Goal: Information Seeking & Learning: Get advice/opinions

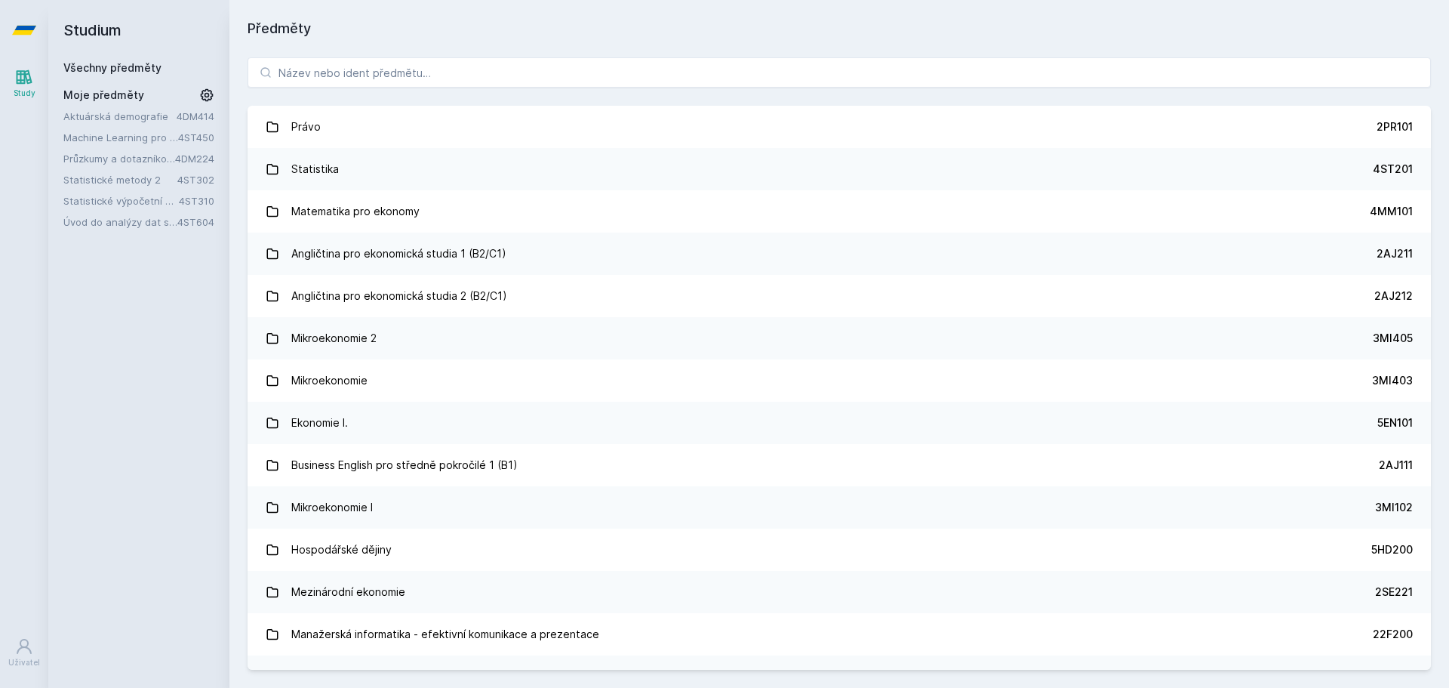
click at [103, 116] on link "Aktuárská demografie" at bounding box center [119, 116] width 113 height 15
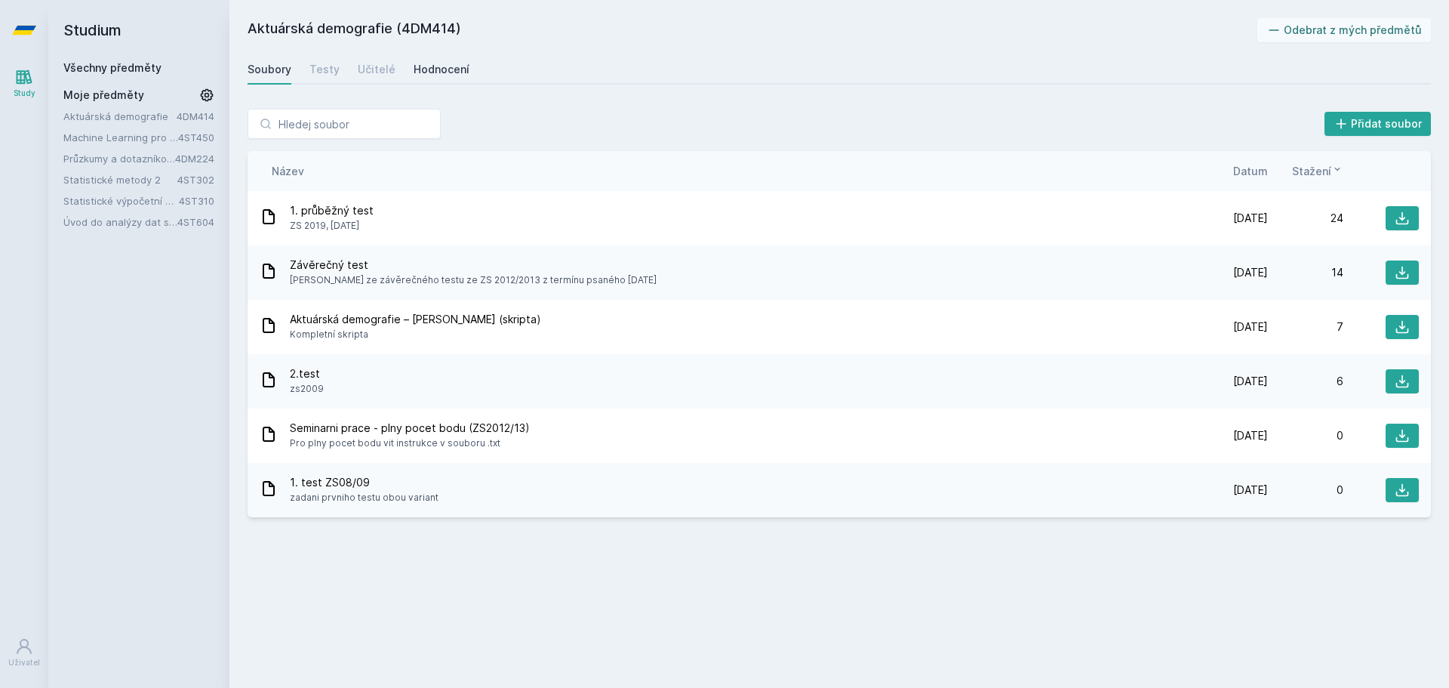
click at [423, 82] on link "Hodnocení" at bounding box center [442, 69] width 56 height 30
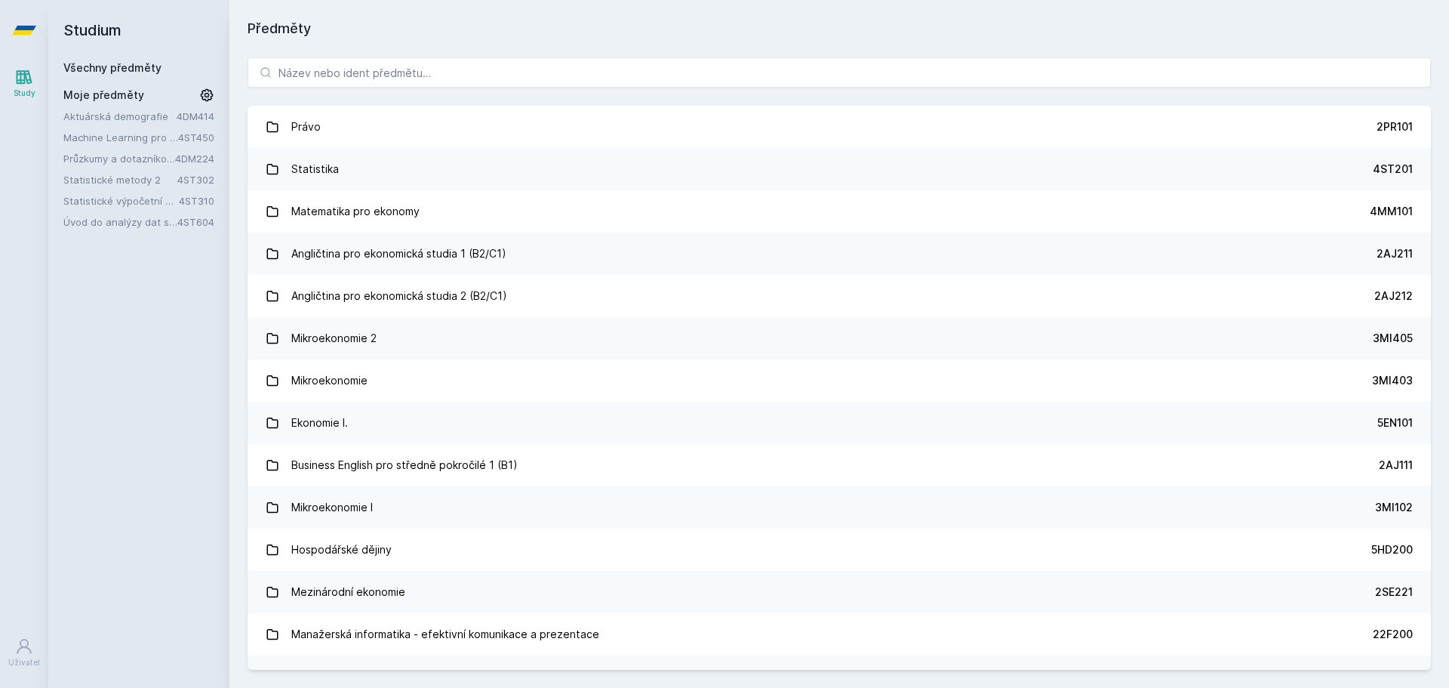
click at [134, 113] on link "Aktuárská demografie" at bounding box center [119, 116] width 113 height 15
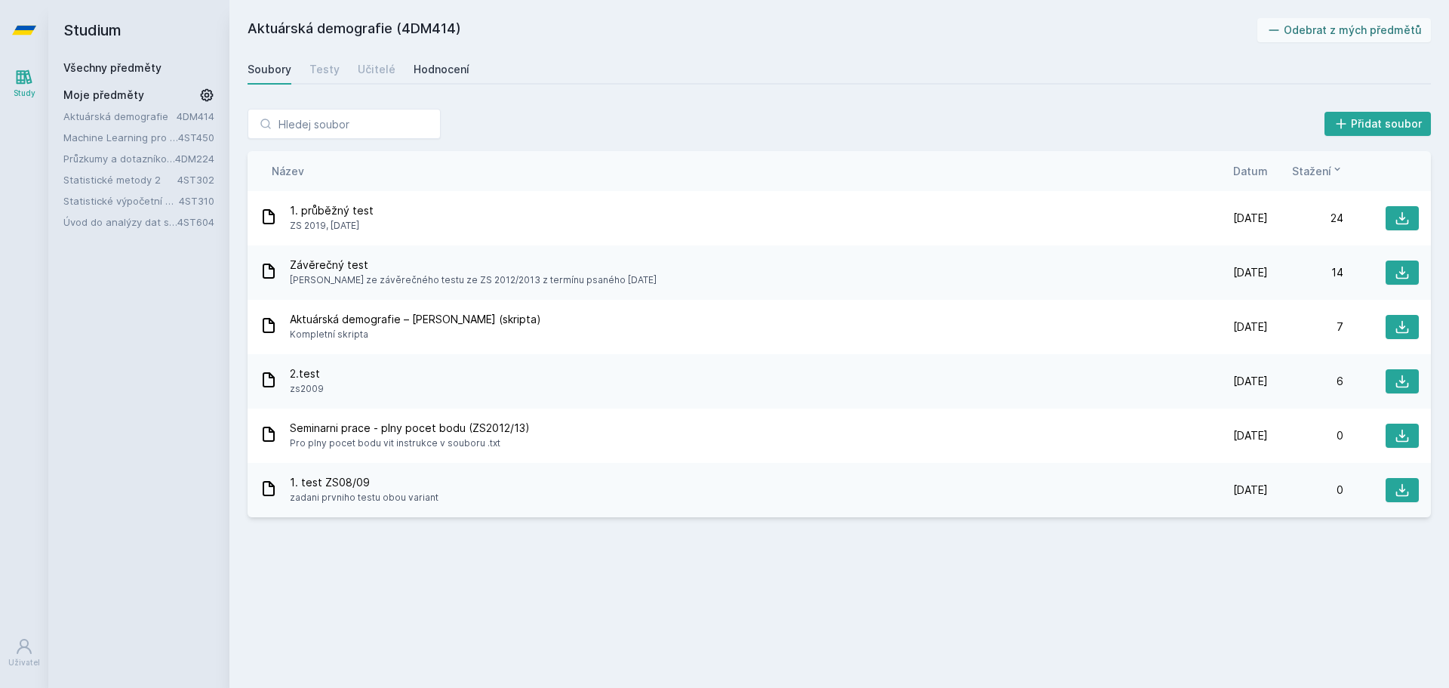
click at [454, 73] on div "Hodnocení" at bounding box center [442, 69] width 56 height 15
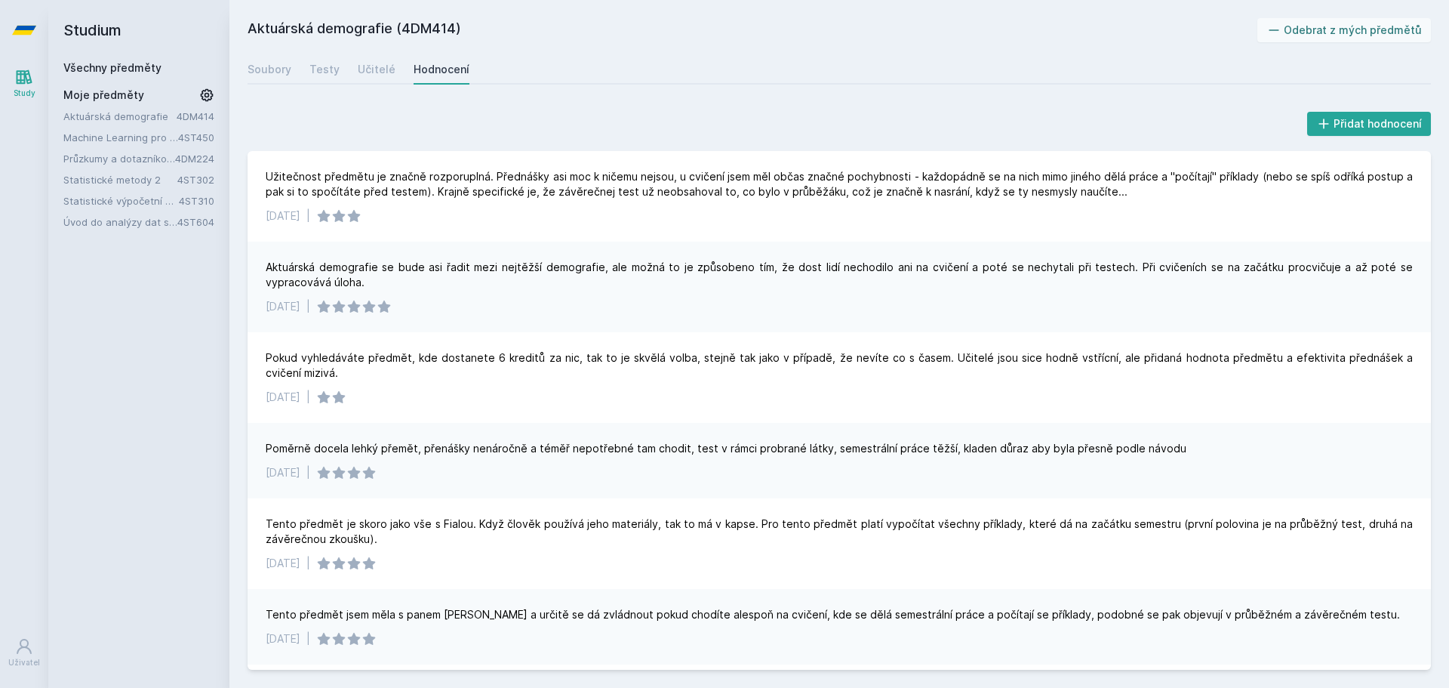
click at [596, 267] on div "Aktuárská demografie se bude asi řadit mezi nejtěžší demografie, ale možná to j…" at bounding box center [839, 275] width 1147 height 30
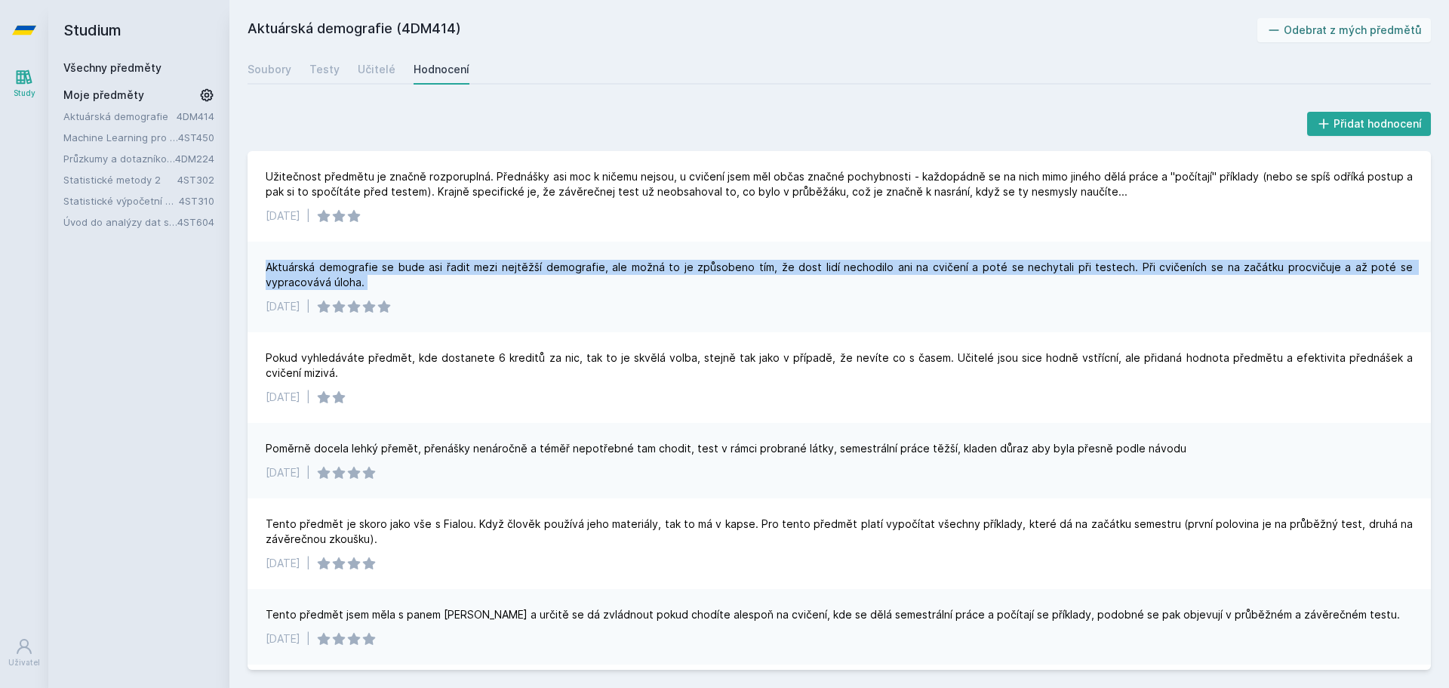
click at [596, 267] on div "Aktuárská demografie se bude asi řadit mezi nejtěžší demografie, ale možná to j…" at bounding box center [839, 275] width 1147 height 30
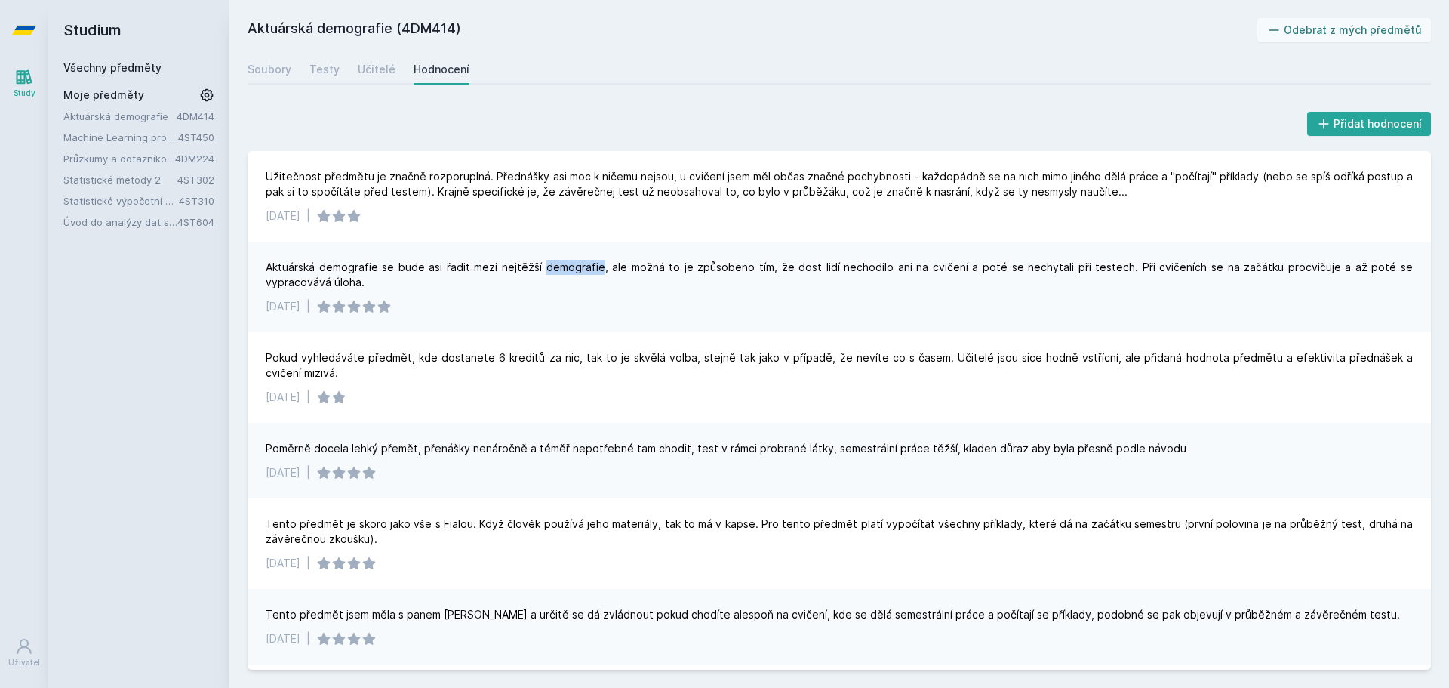
click at [596, 267] on div "Aktuárská demografie se bude asi řadit mezi nejtěžší demografie, ale možná to j…" at bounding box center [839, 275] width 1147 height 30
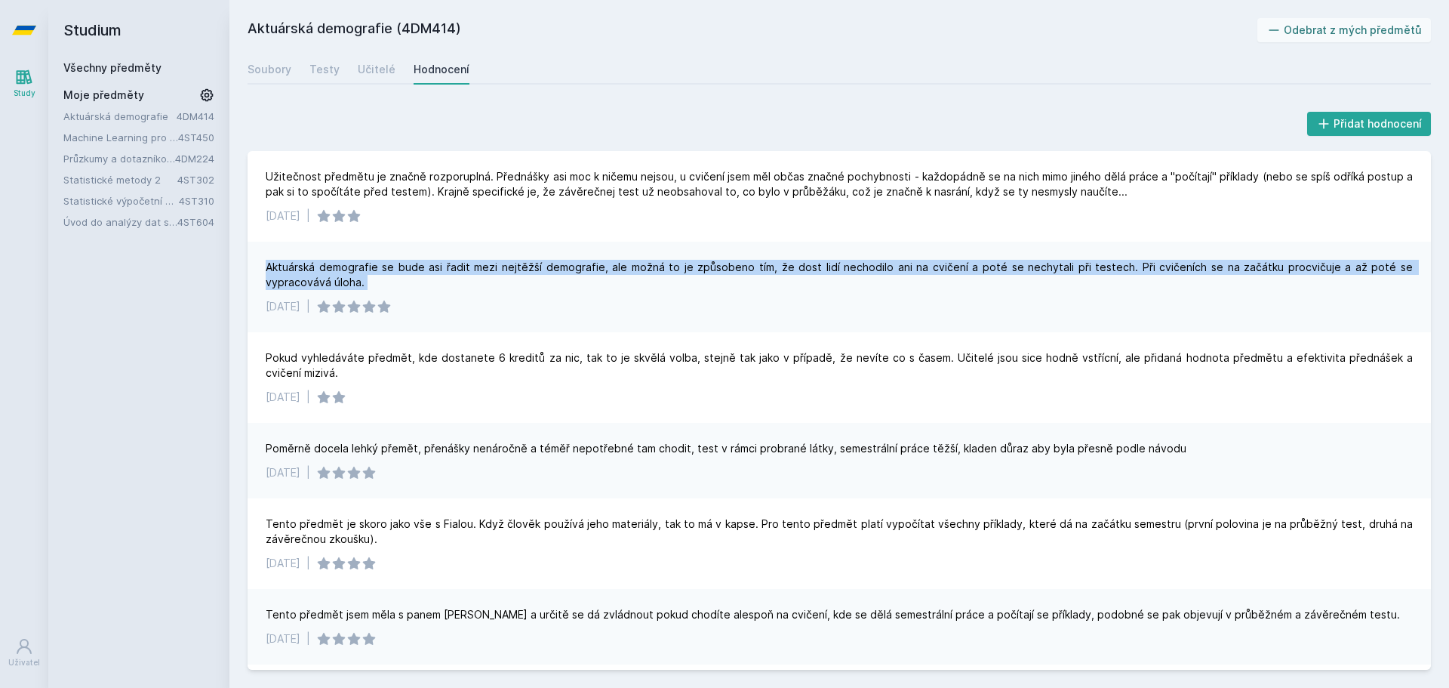
click at [596, 267] on div "Aktuárská demografie se bude asi řadit mezi nejtěžší demografie, ale možná to j…" at bounding box center [839, 275] width 1147 height 30
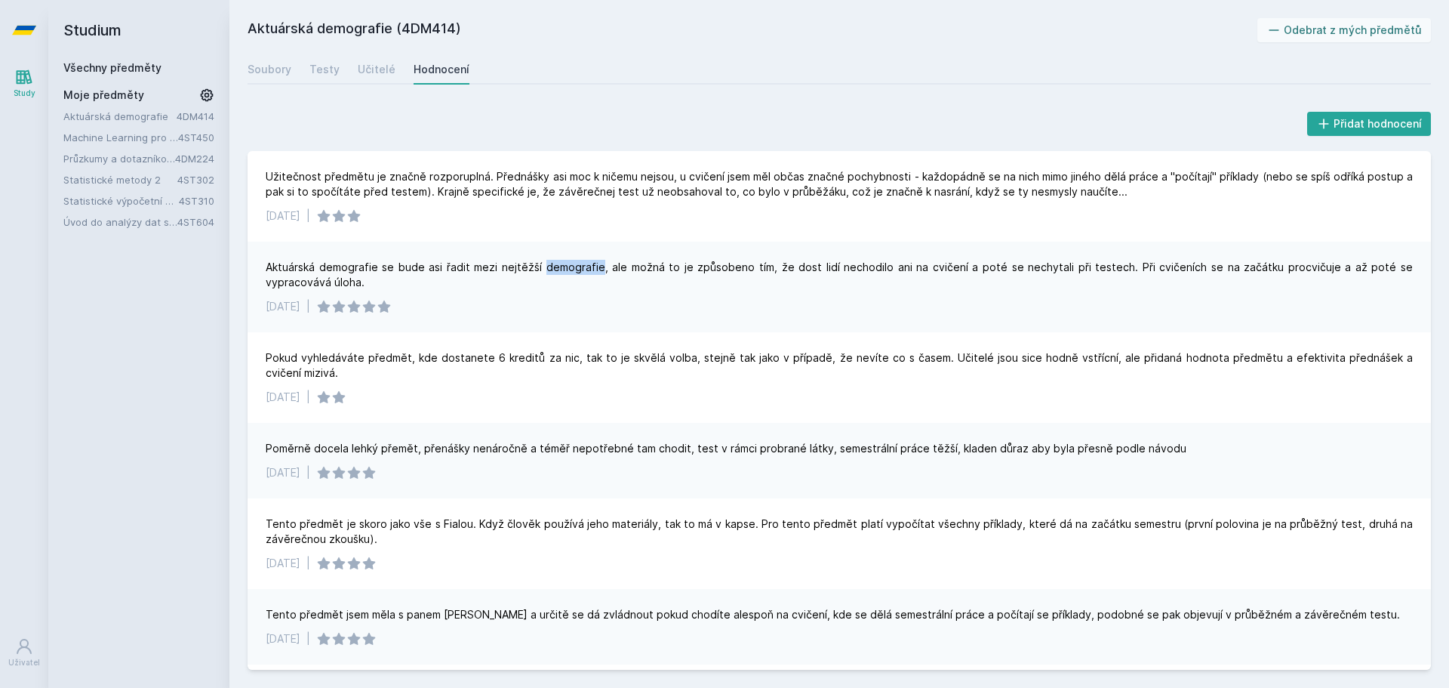
click at [596, 267] on div "Aktuárská demografie se bude asi řadit mezi nejtěžší demografie, ale možná to j…" at bounding box center [839, 275] width 1147 height 30
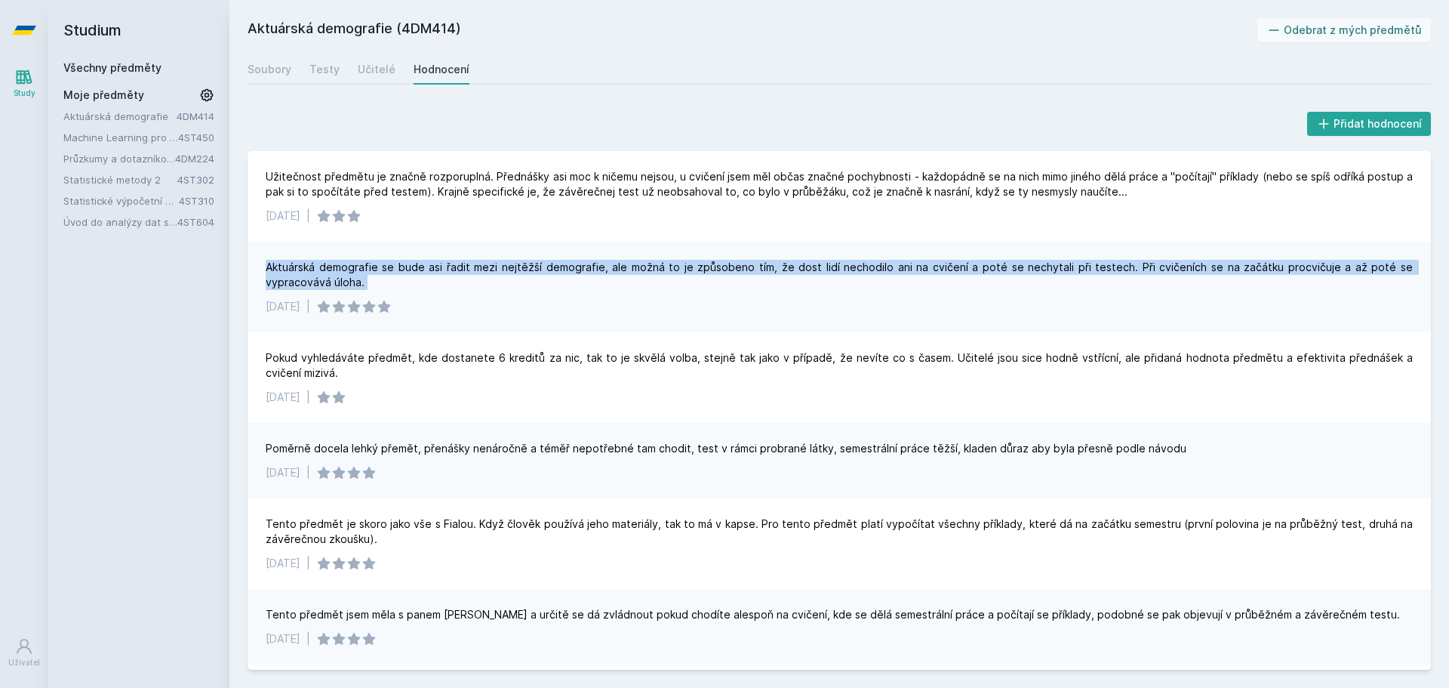
click at [596, 267] on div "Aktuárská demografie se bude asi řadit mezi nejtěžší demografie, ale možná to j…" at bounding box center [839, 275] width 1147 height 30
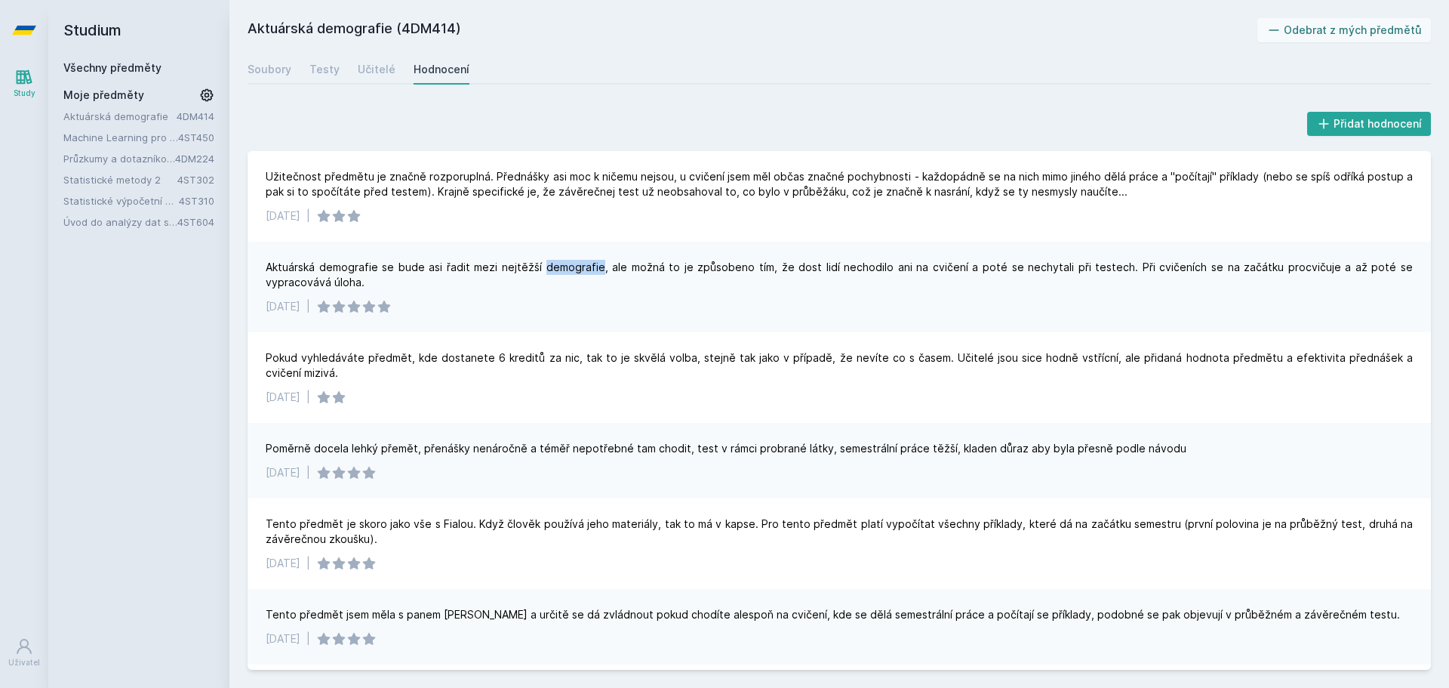
click at [596, 267] on div "Aktuárská demografie se bude asi řadit mezi nejtěžší demografie, ale možná to j…" at bounding box center [839, 275] width 1147 height 30
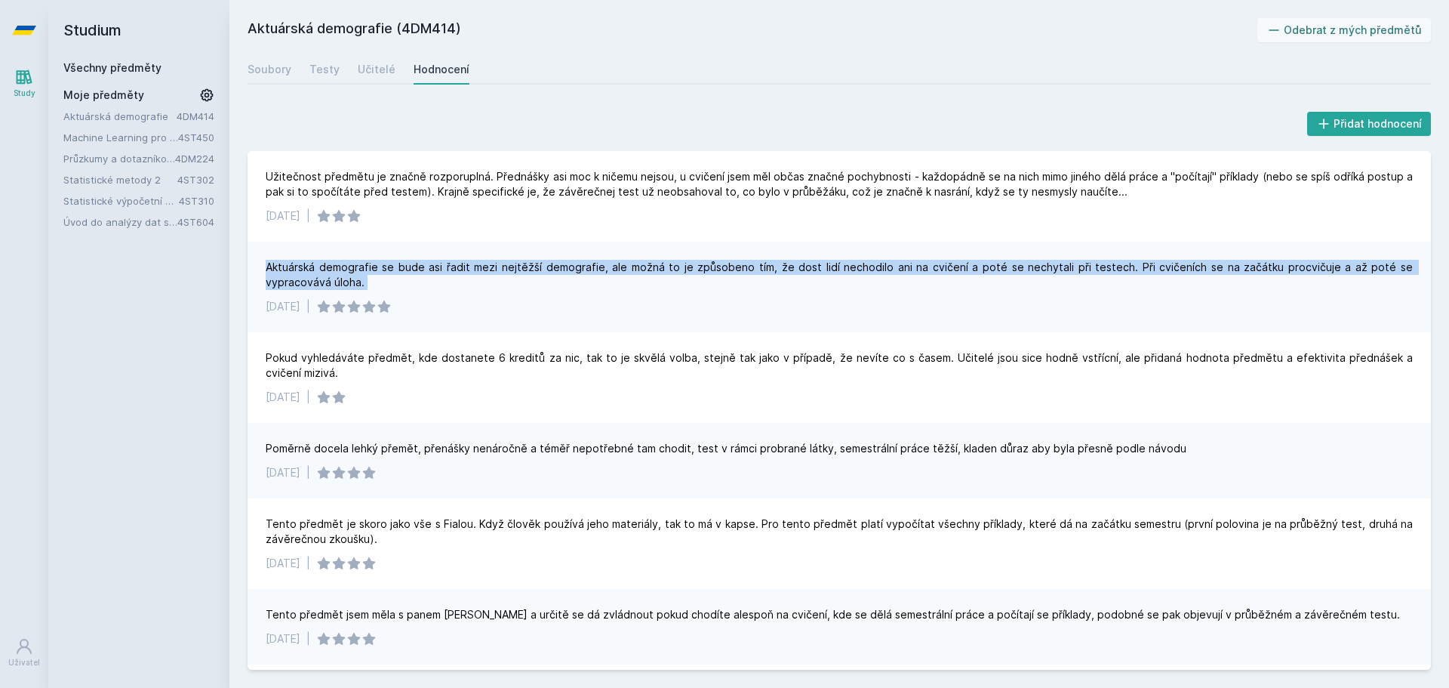
click at [596, 267] on div "Aktuárská demografie se bude asi řadit mezi nejtěžší demografie, ale možná to j…" at bounding box center [839, 275] width 1147 height 30
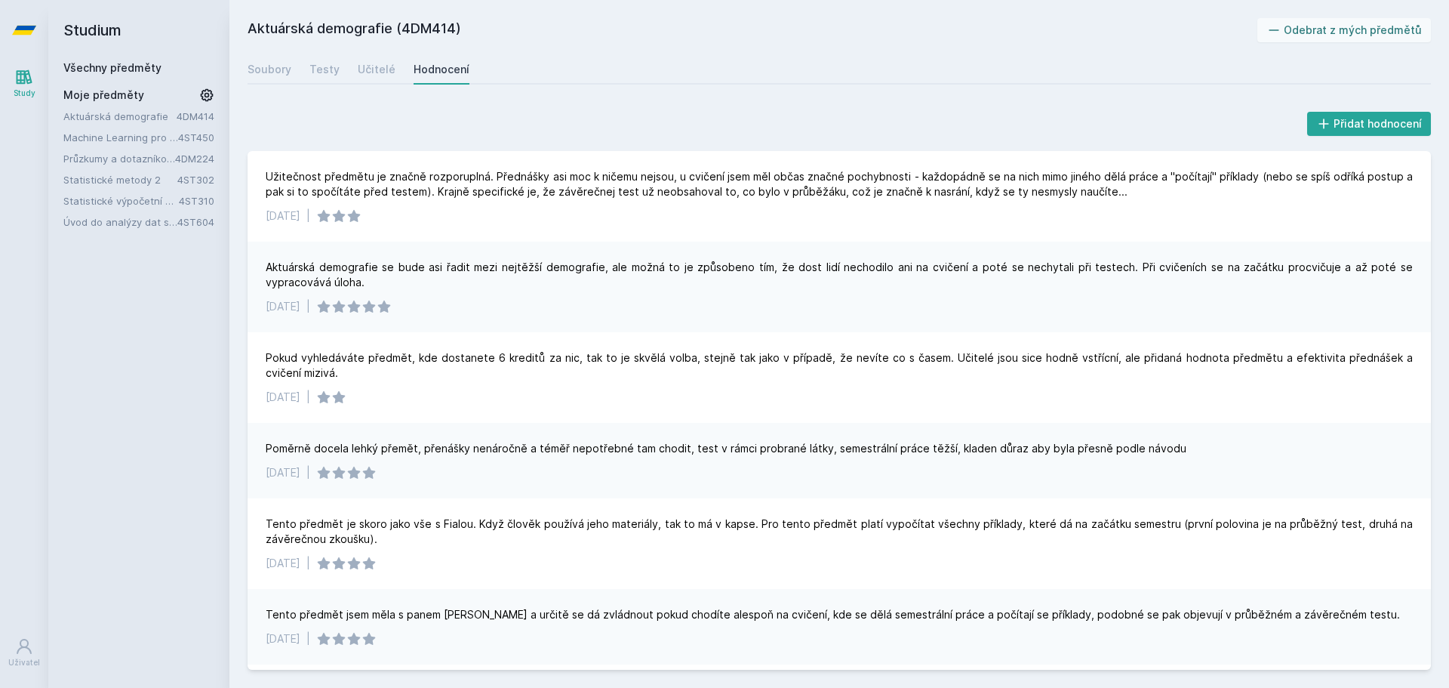
click at [596, 267] on div "Aktuárská demografie se bude asi řadit mezi nejtěžší demografie, ale možná to j…" at bounding box center [839, 275] width 1147 height 30
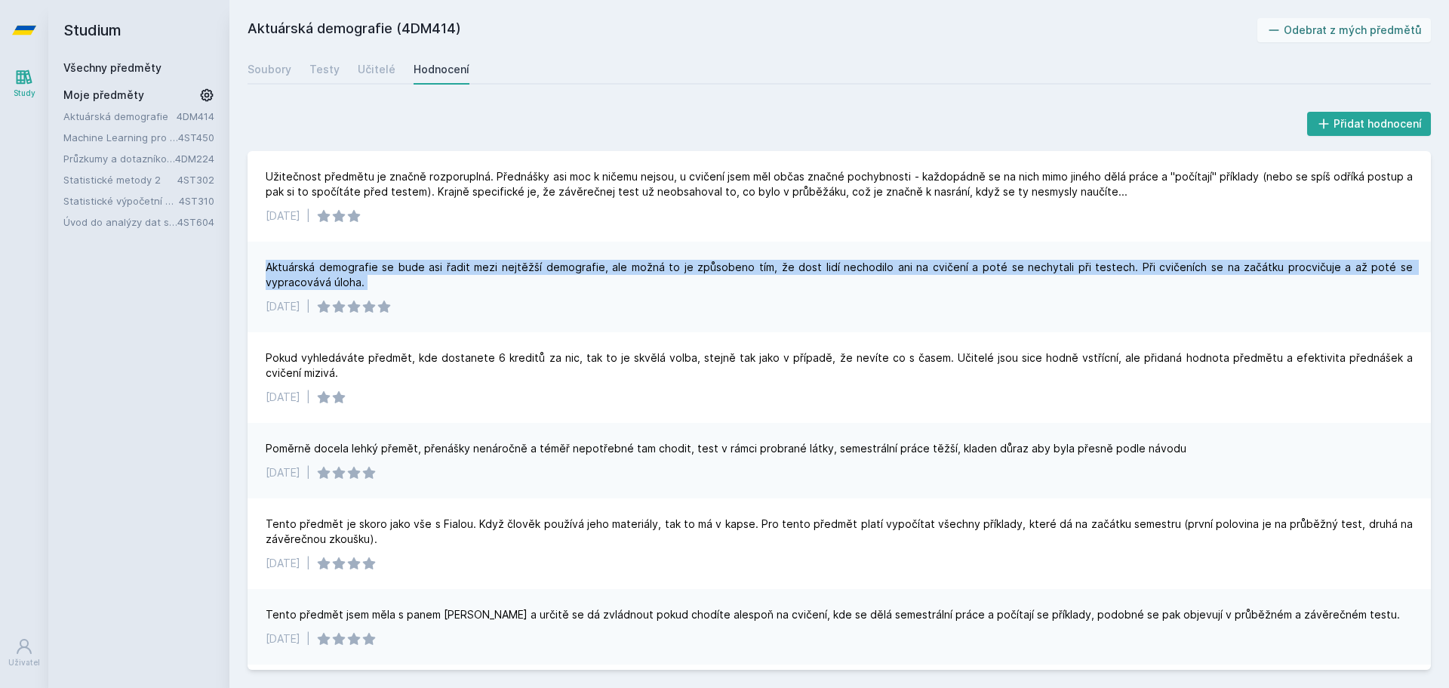
click at [596, 267] on div "Aktuárská demografie se bude asi řadit mezi nejtěžší demografie, ale možná to j…" at bounding box center [839, 275] width 1147 height 30
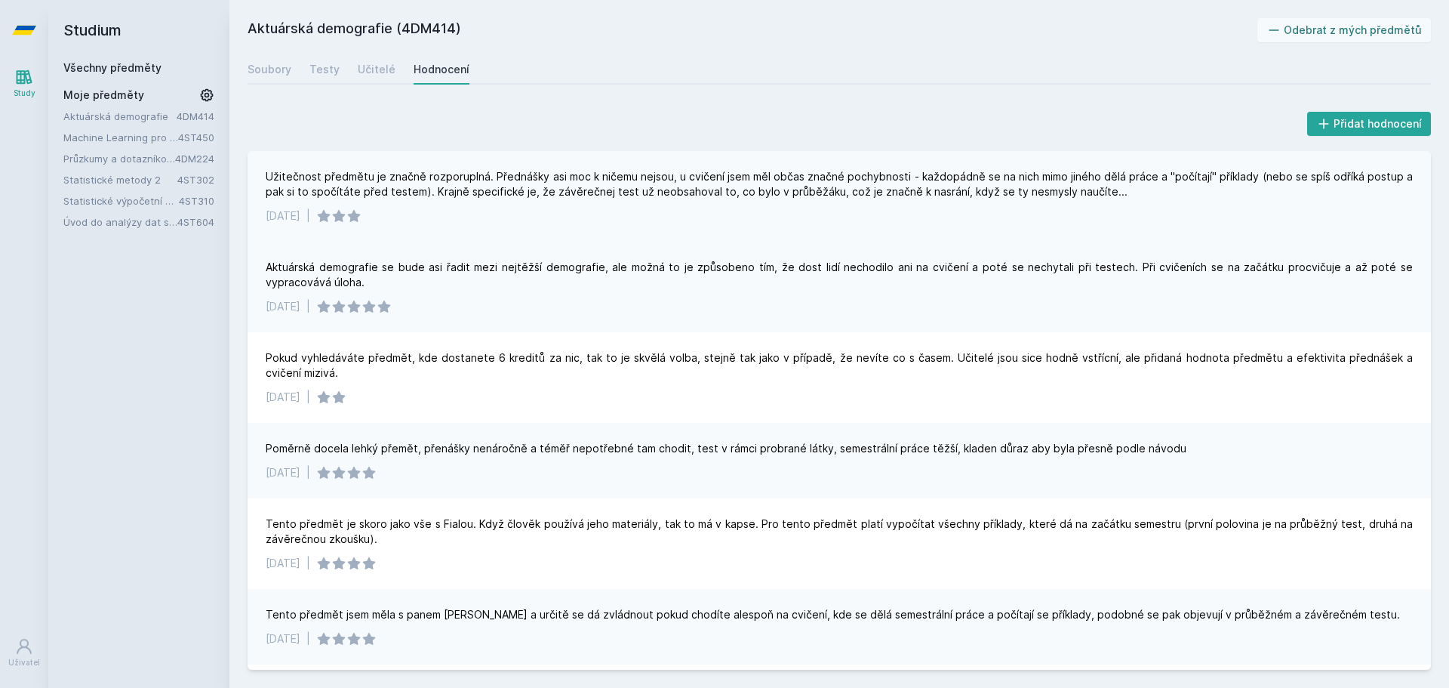
click at [547, 169] on div "Užitečnost předmětu je značně rozporuplná. Přednášky asi moc k ničemu nejsou, u…" at bounding box center [839, 184] width 1147 height 30
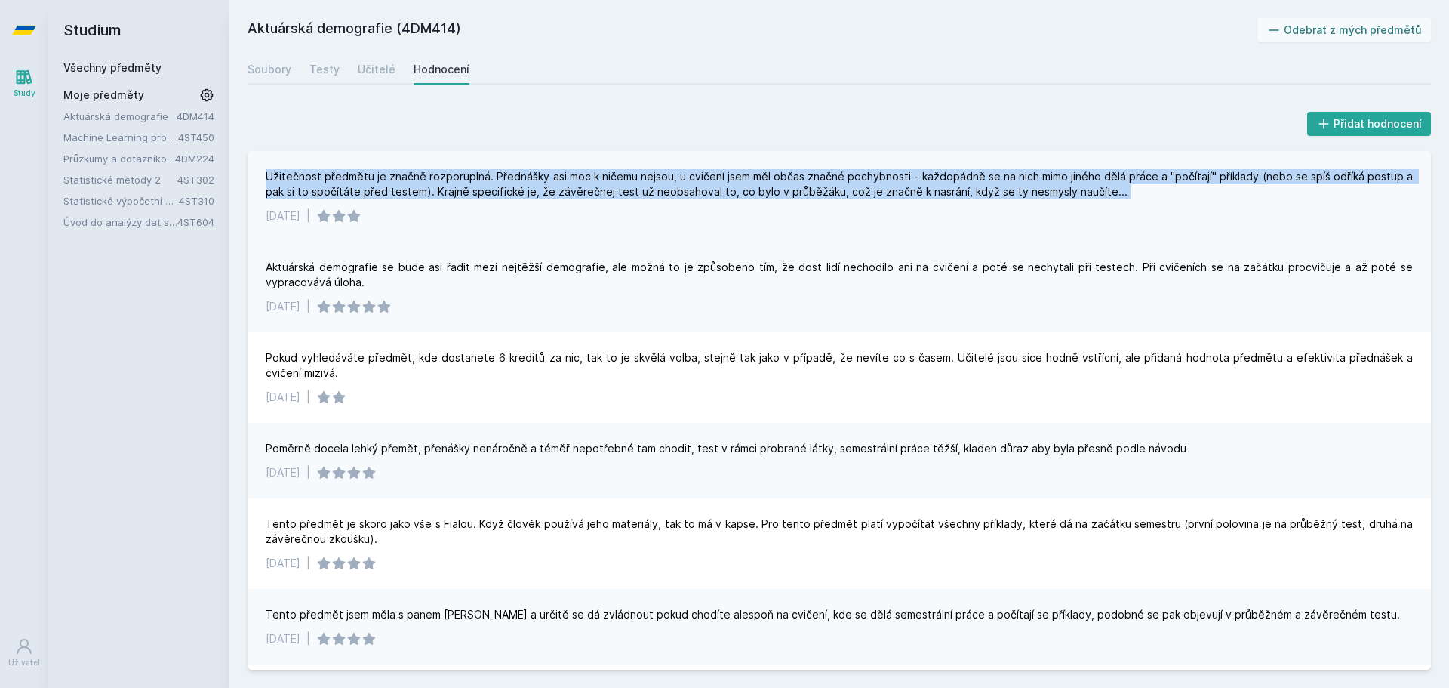
click at [547, 169] on div "Užitečnost předmětu je značně rozporuplná. Přednášky asi moc k ničemu nejsou, u…" at bounding box center [839, 184] width 1147 height 30
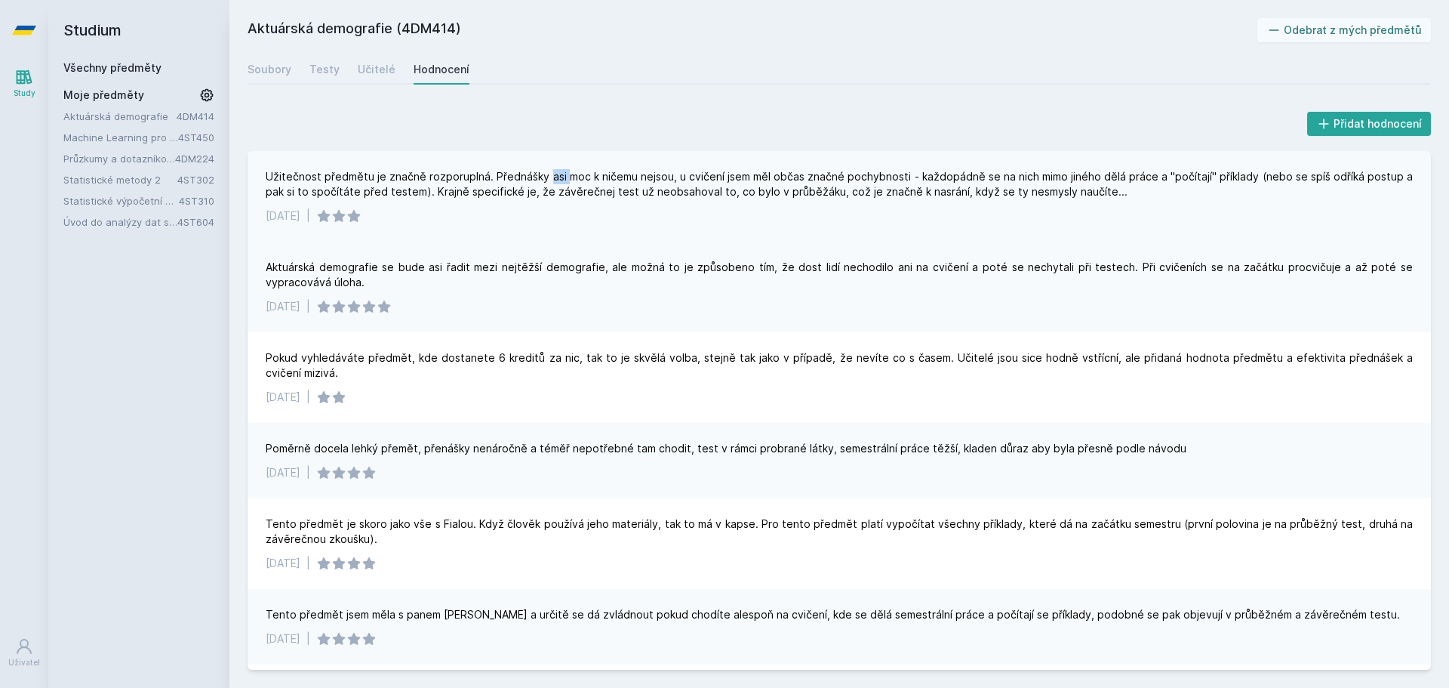
click at [547, 169] on div "Užitečnost předmětu je značně rozporuplná. Přednášky asi moc k ničemu nejsou, u…" at bounding box center [839, 184] width 1147 height 30
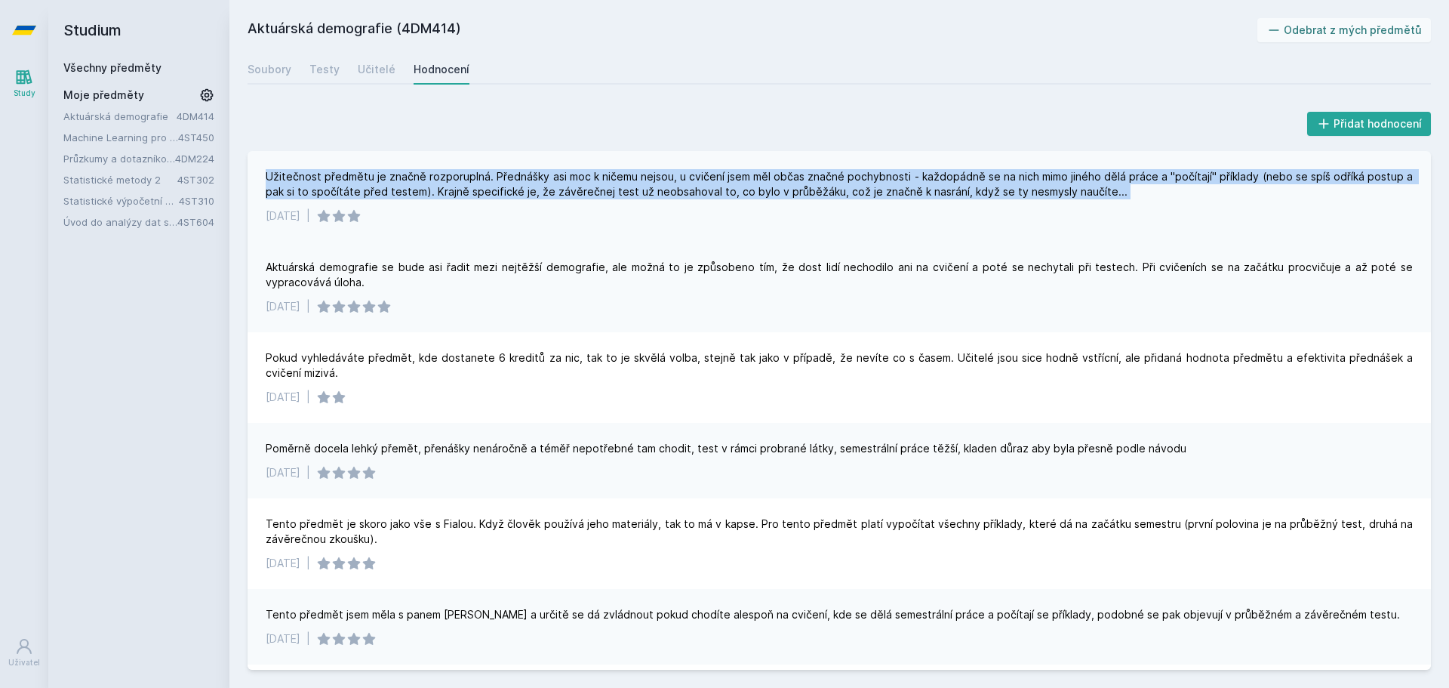
click at [547, 169] on div "Užitečnost předmětu je značně rozporuplná. Přednášky asi moc k ničemu nejsou, u…" at bounding box center [839, 184] width 1147 height 30
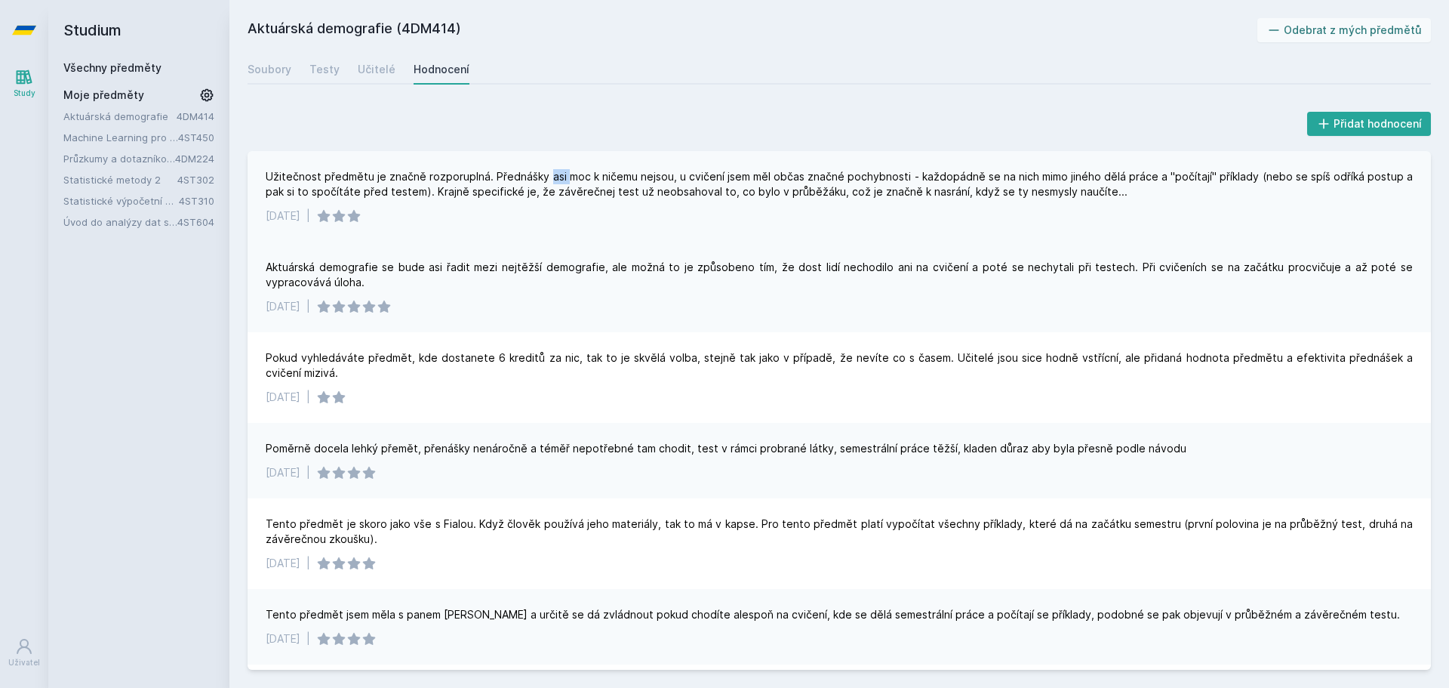
click at [547, 169] on div "Užitečnost předmětu je značně rozporuplná. Přednášky asi moc k ničemu nejsou, u…" at bounding box center [839, 184] width 1147 height 30
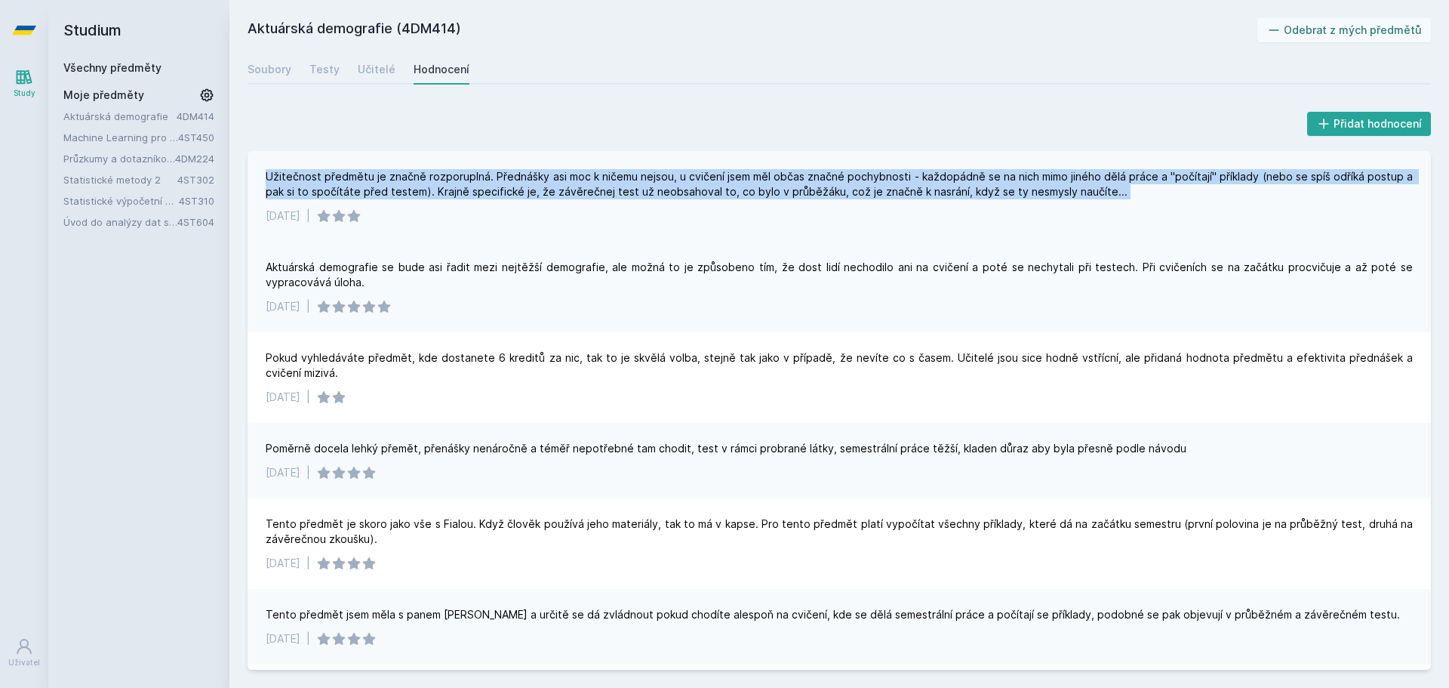
click at [547, 169] on div "Užitečnost předmětu je značně rozporuplná. Přednášky asi moc k ničemu nejsou, u…" at bounding box center [839, 184] width 1147 height 30
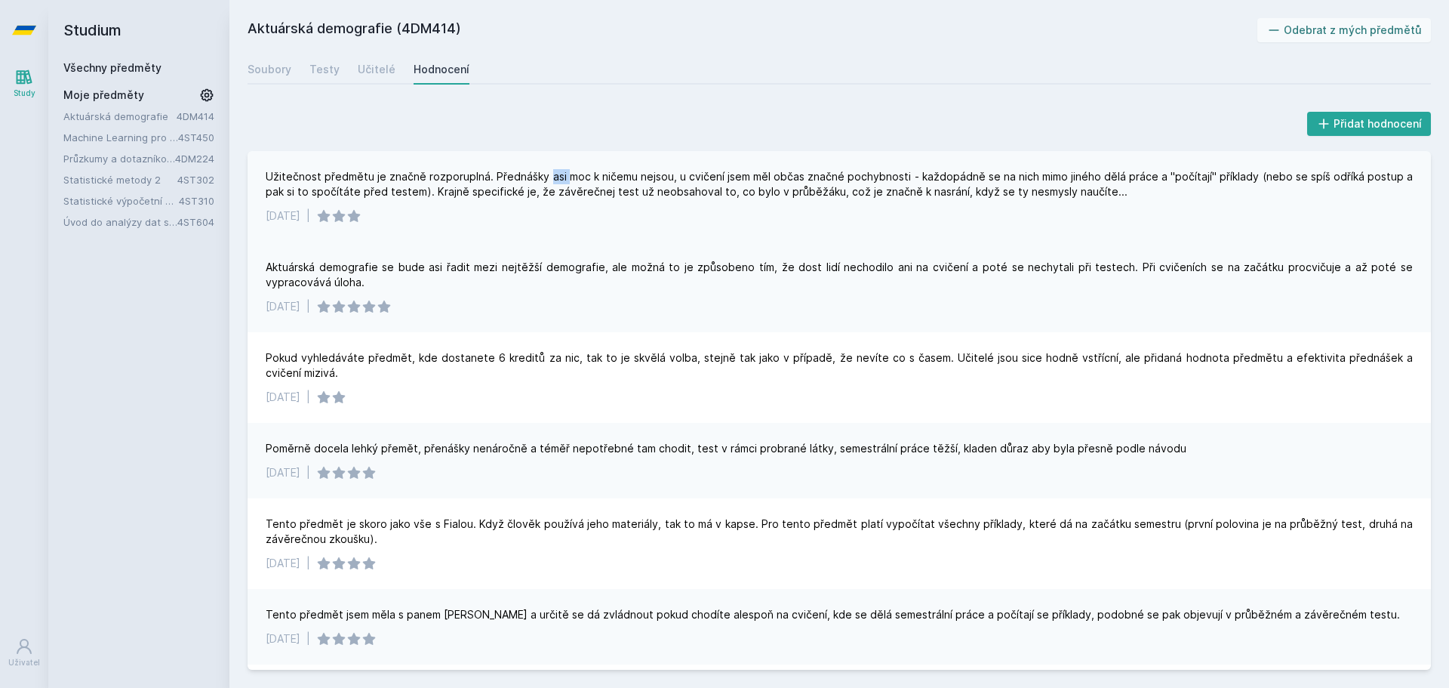
click at [547, 169] on div "Užitečnost předmětu je značně rozporuplná. Přednášky asi moc k ničemu nejsou, u…" at bounding box center [839, 184] width 1147 height 30
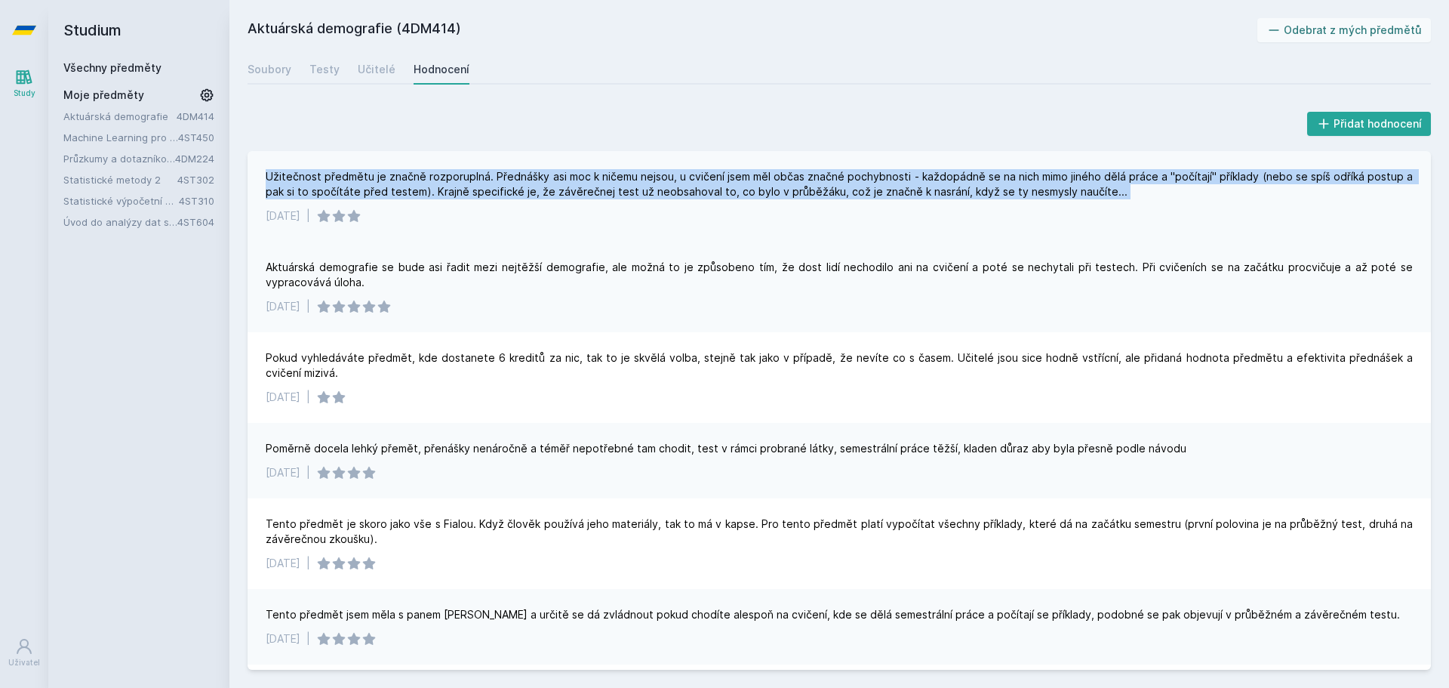
click at [547, 169] on div "Užitečnost předmětu je značně rozporuplná. Přednášky asi moc k ničemu nejsou, u…" at bounding box center [839, 184] width 1147 height 30
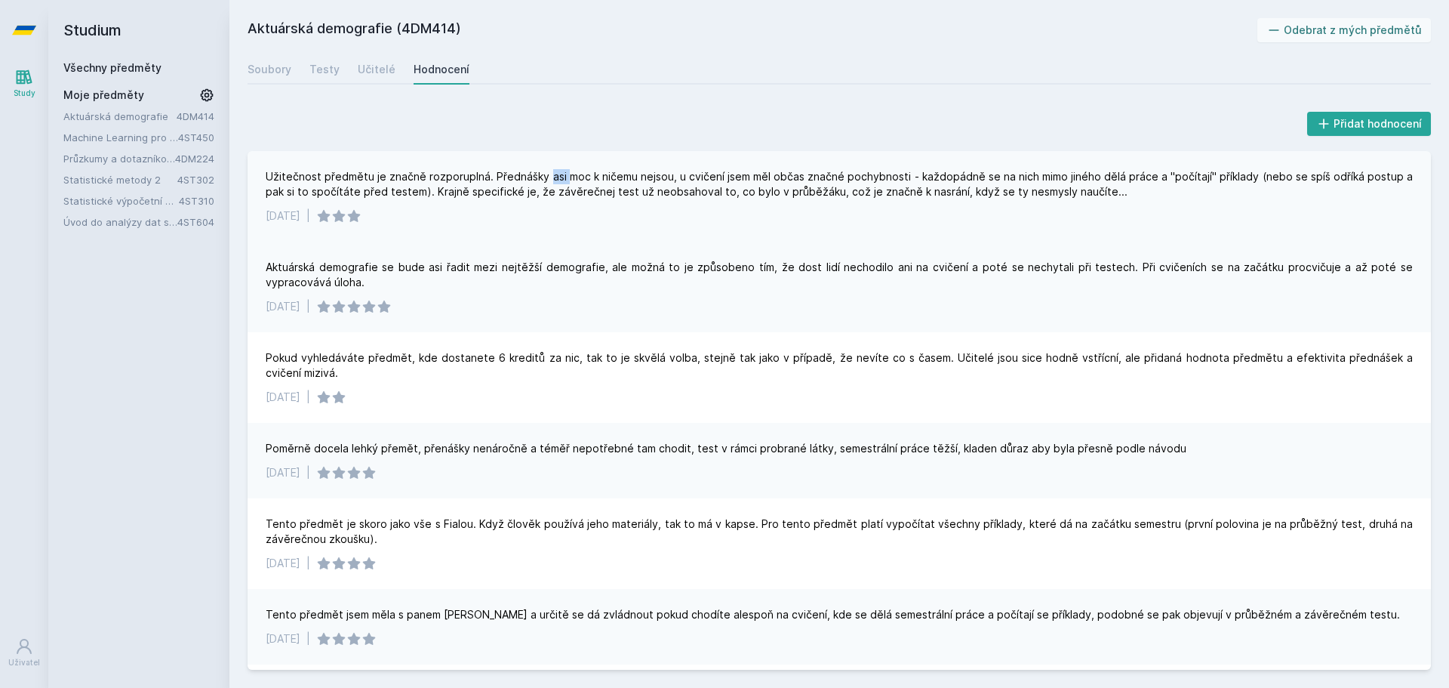
click at [547, 169] on div "Užitečnost předmětu je značně rozporuplná. Přednášky asi moc k ničemu nejsou, u…" at bounding box center [839, 184] width 1147 height 30
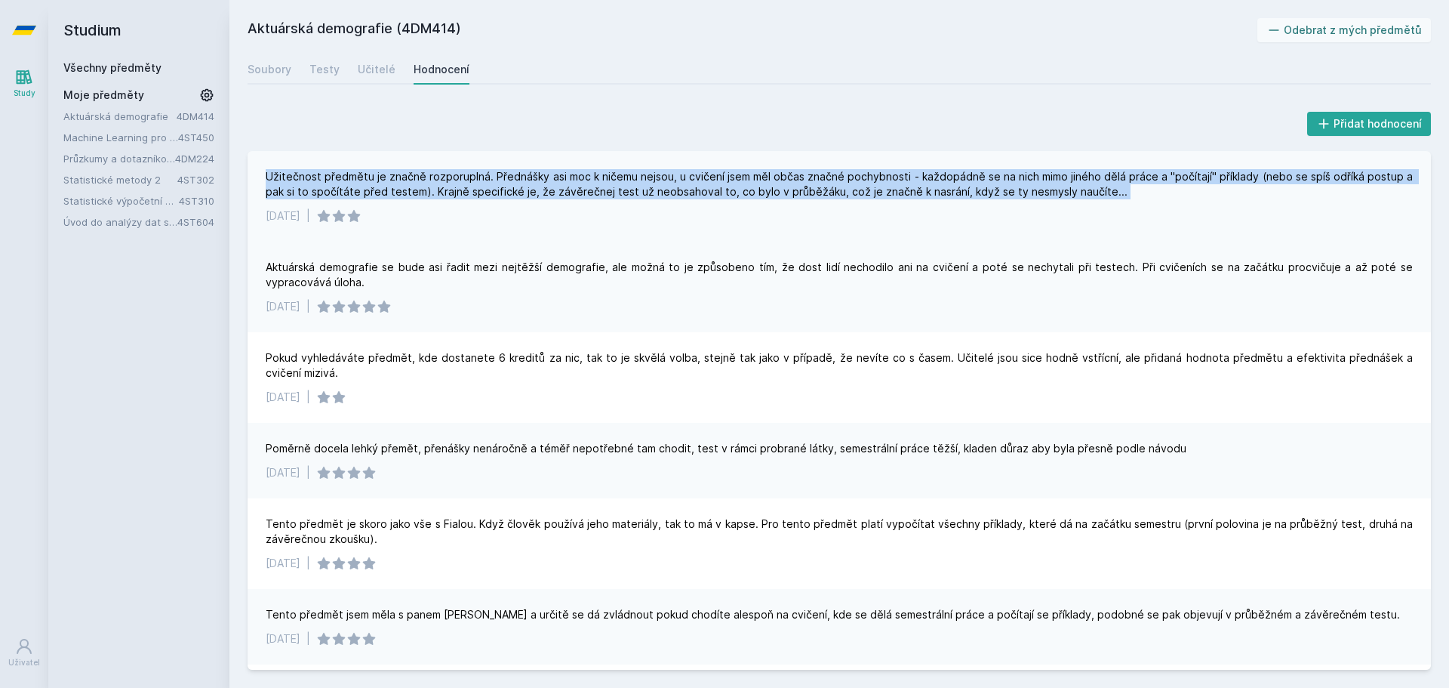
click at [547, 169] on div "Užitečnost předmětu je značně rozporuplná. Přednášky asi moc k ničemu nejsou, u…" at bounding box center [839, 184] width 1147 height 30
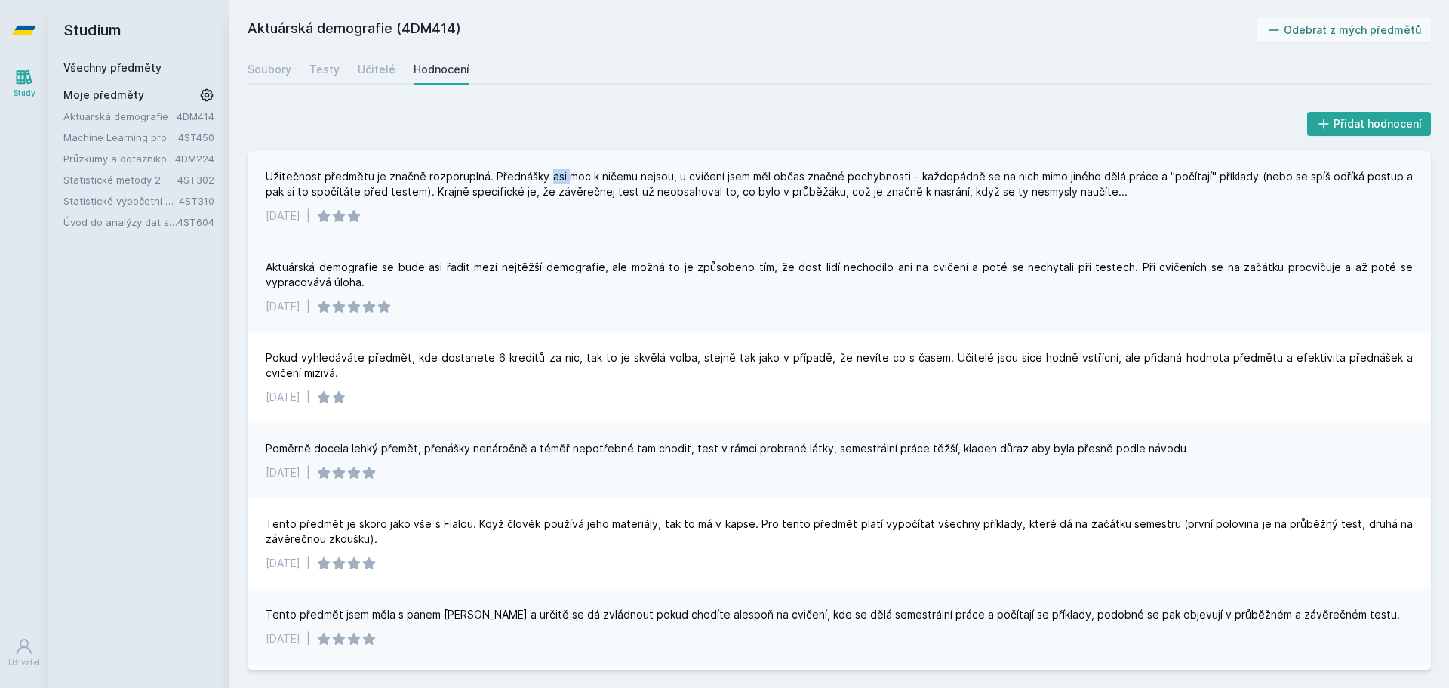
click at [547, 169] on div "Užitečnost předmětu je značně rozporuplná. Přednášky asi moc k ničemu nejsou, u…" at bounding box center [839, 184] width 1147 height 30
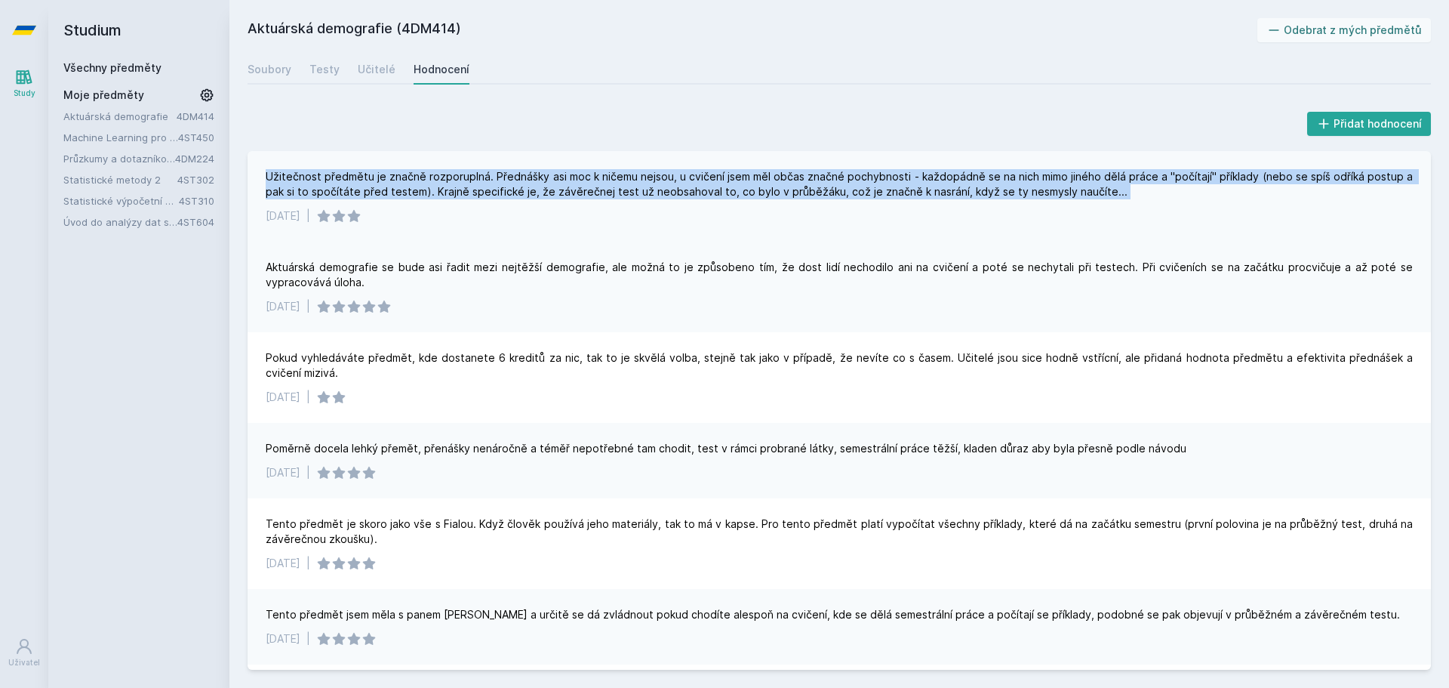
click at [547, 169] on div "Užitečnost předmětu je značně rozporuplná. Přednášky asi moc k ničemu nejsou, u…" at bounding box center [839, 184] width 1147 height 30
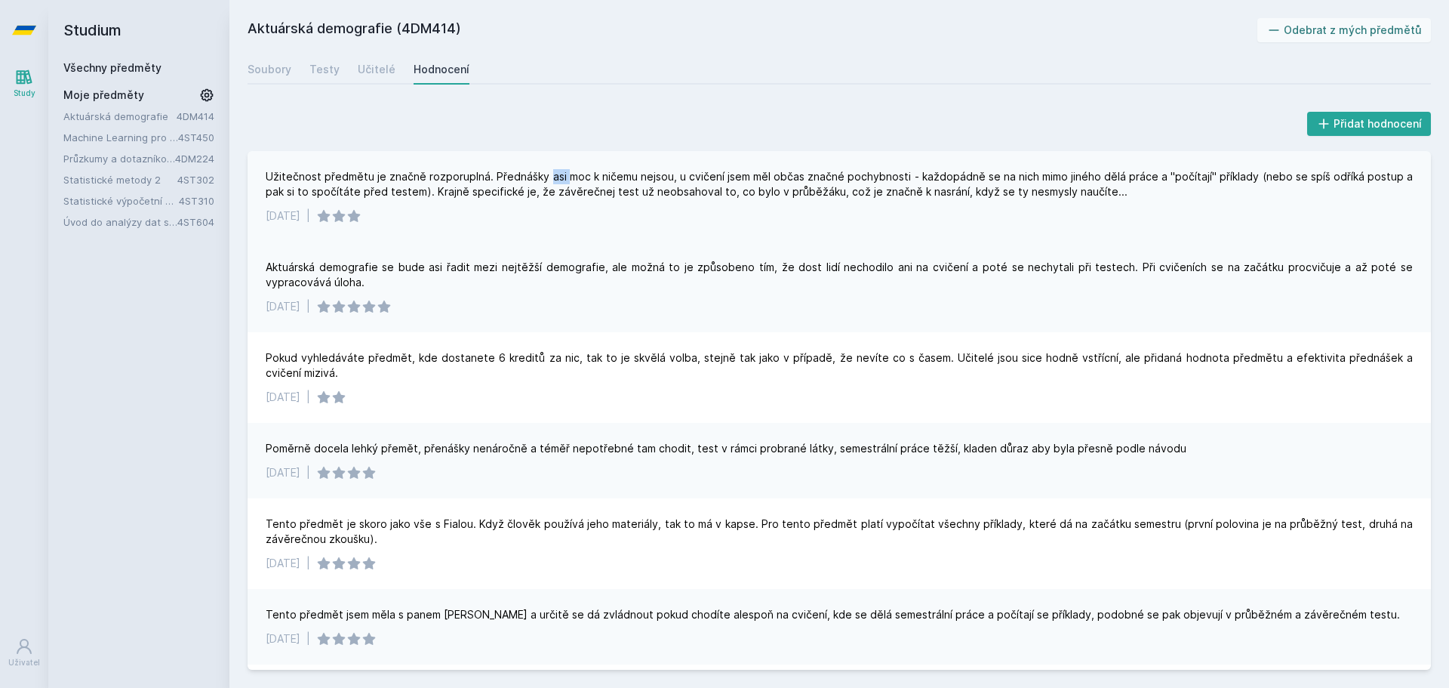
click at [547, 169] on div "Užitečnost předmětu je značně rozporuplná. Přednášky asi moc k ničemu nejsou, u…" at bounding box center [839, 184] width 1147 height 30
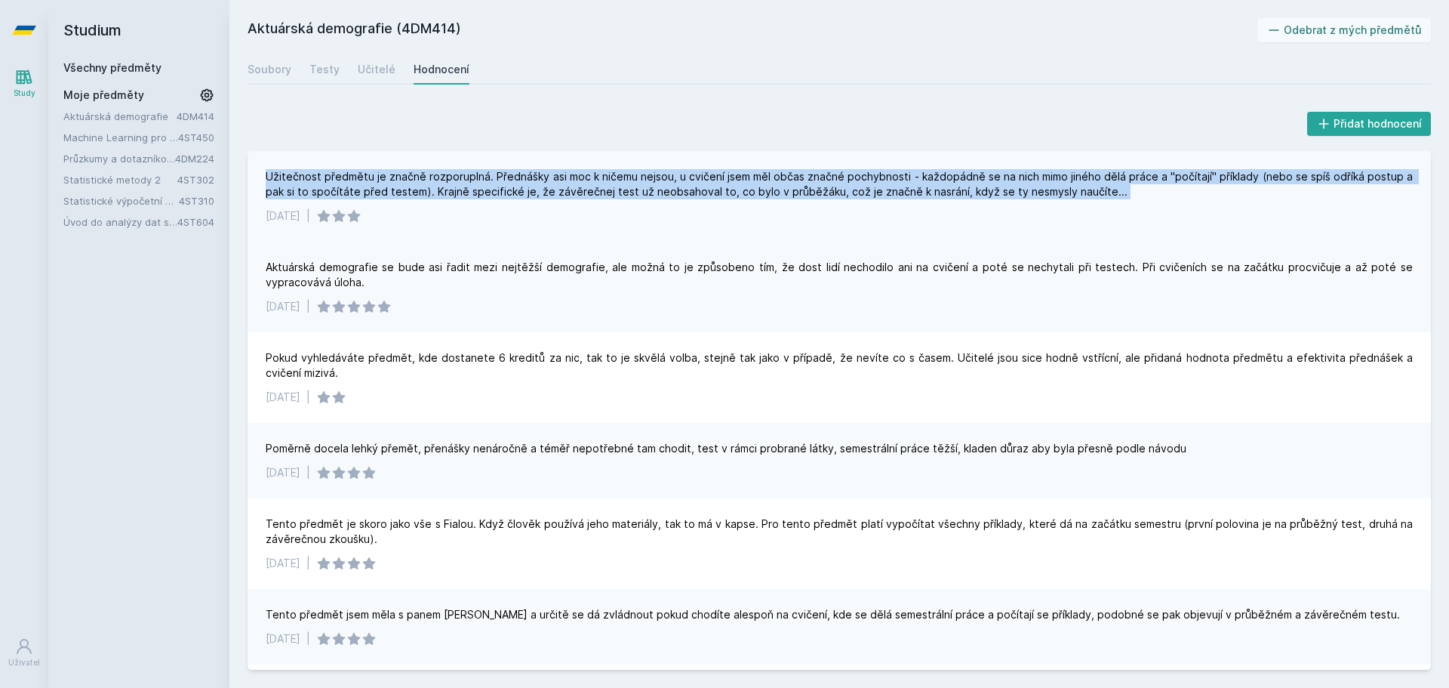
click at [547, 169] on div "Užitečnost předmětu je značně rozporuplná. Přednášky asi moc k ničemu nejsou, u…" at bounding box center [839, 184] width 1147 height 30
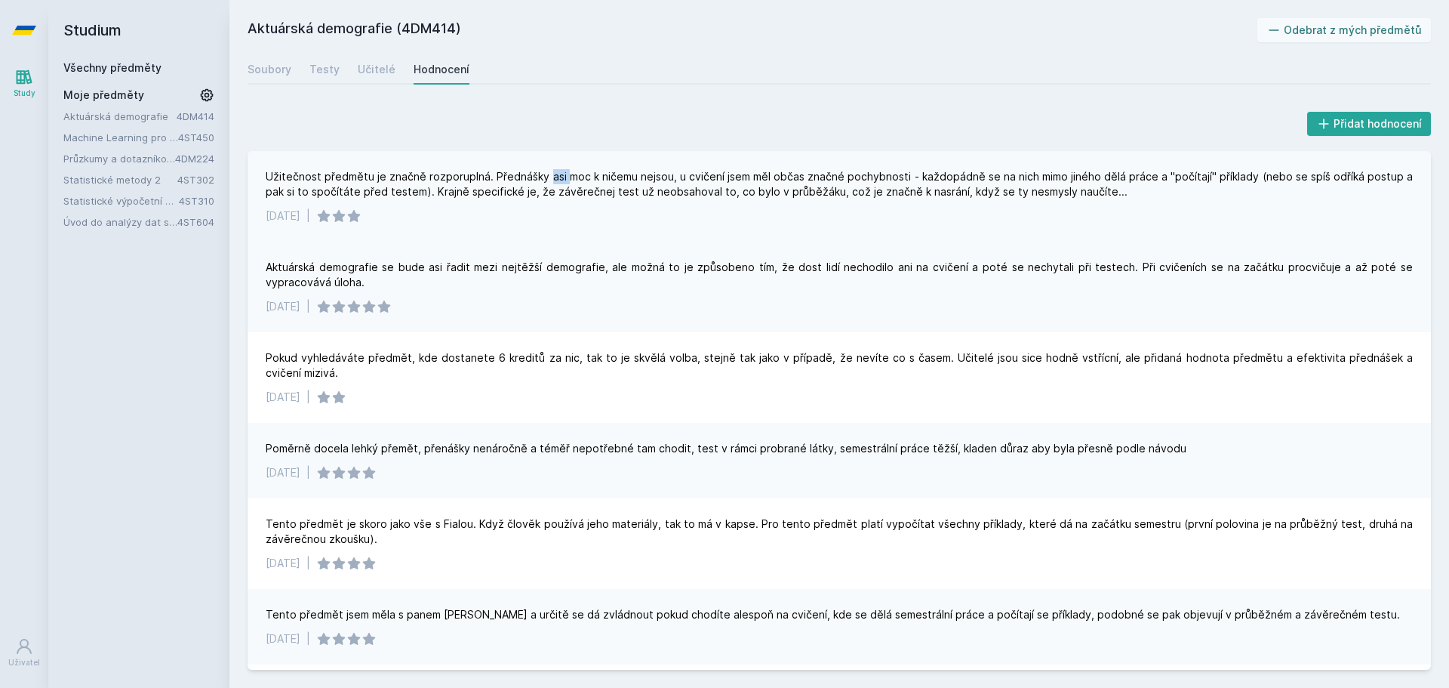
click at [547, 169] on div "Užitečnost předmětu je značně rozporuplná. Přednášky asi moc k ničemu nejsou, u…" at bounding box center [839, 184] width 1147 height 30
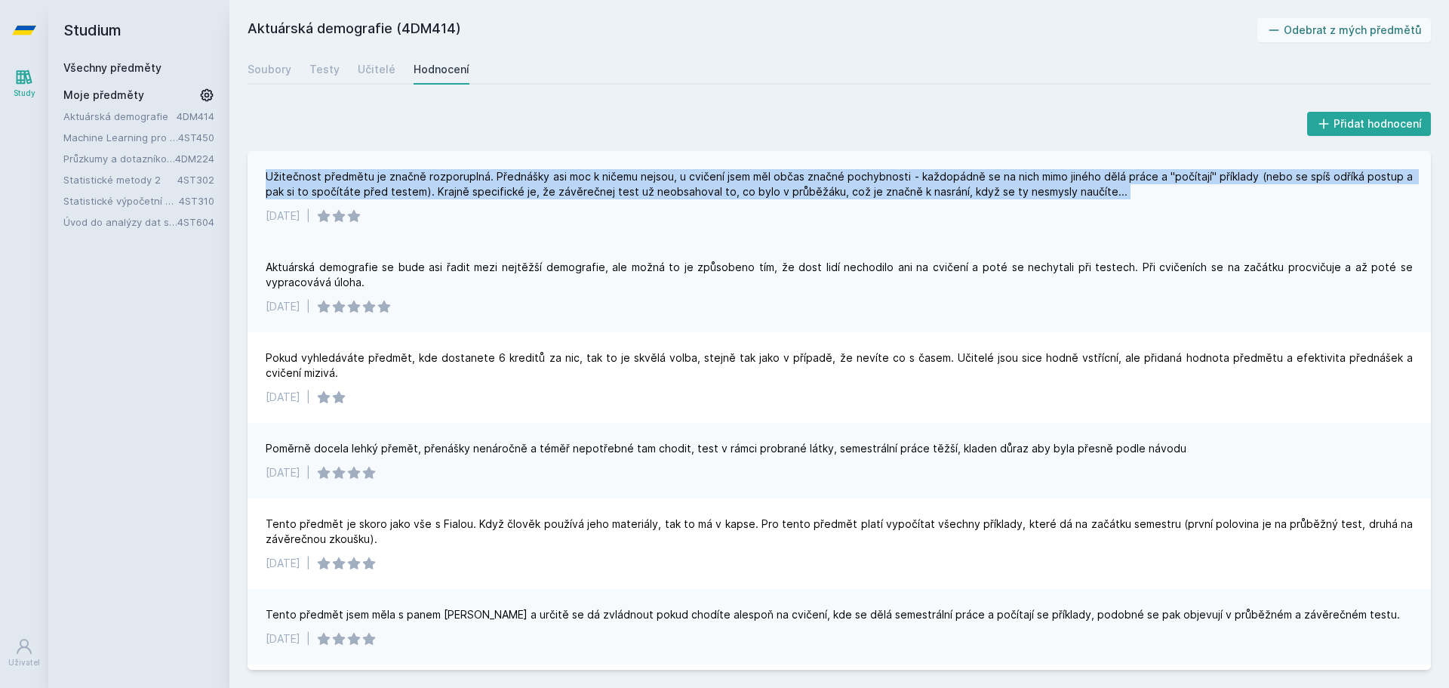
click at [547, 169] on div "Užitečnost předmětu je značně rozporuplná. Přednášky asi moc k ničemu nejsou, u…" at bounding box center [839, 184] width 1147 height 30
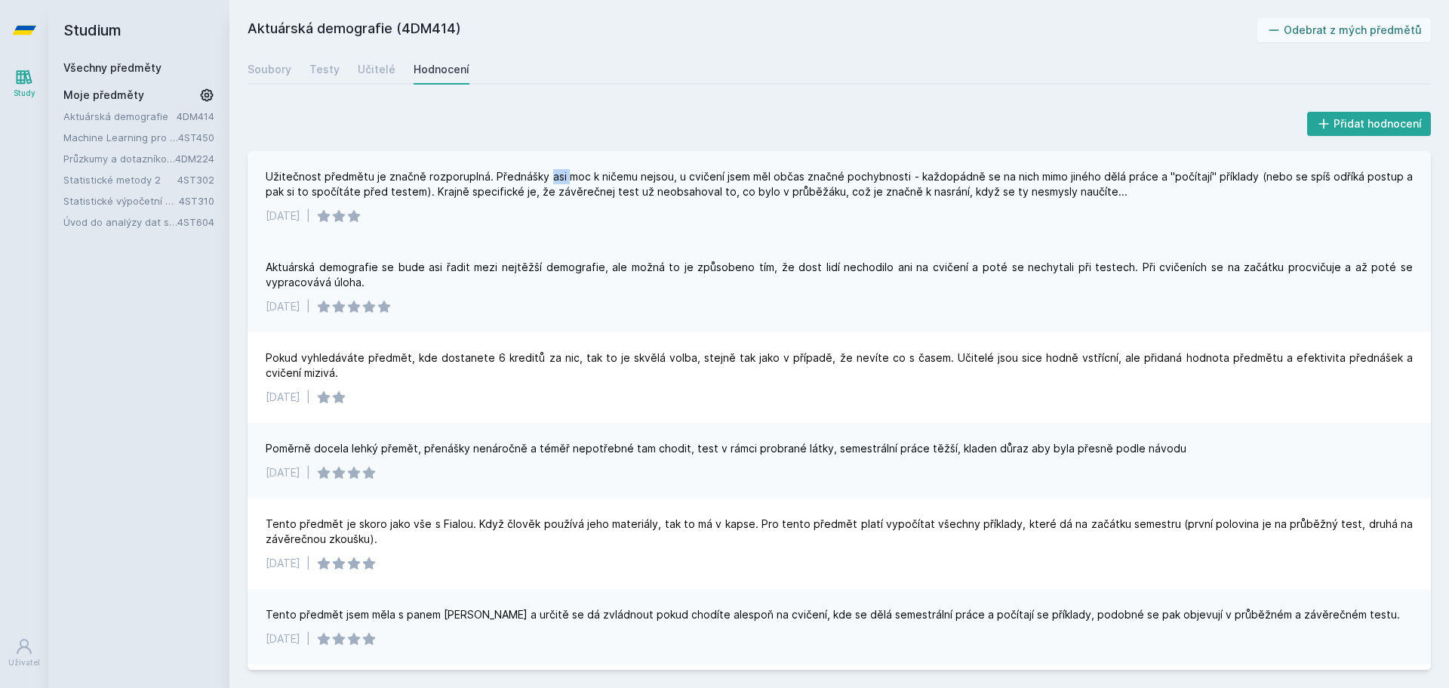
click at [547, 169] on div "Užitečnost předmětu je značně rozporuplná. Přednášky asi moc k ničemu nejsou, u…" at bounding box center [839, 184] width 1147 height 30
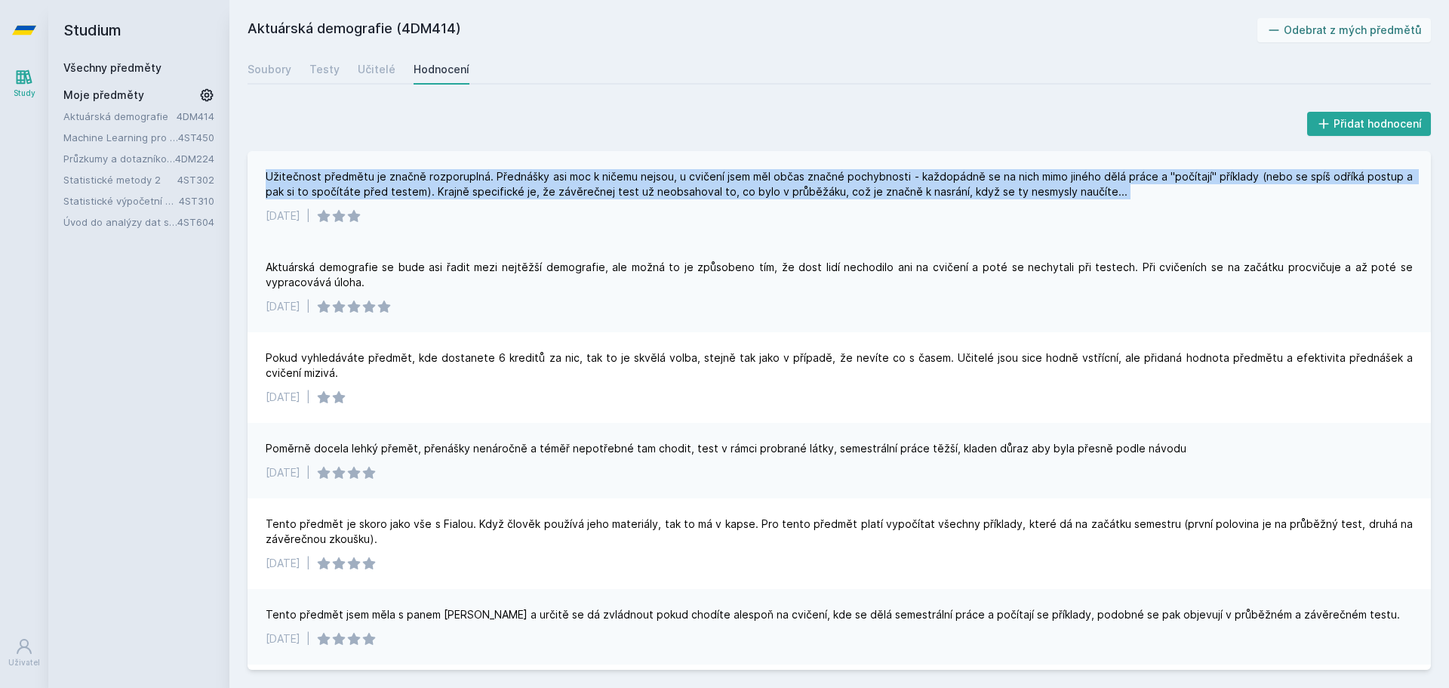
click at [547, 169] on div "Užitečnost předmětu je značně rozporuplná. Přednášky asi moc k ničemu nejsou, u…" at bounding box center [839, 184] width 1147 height 30
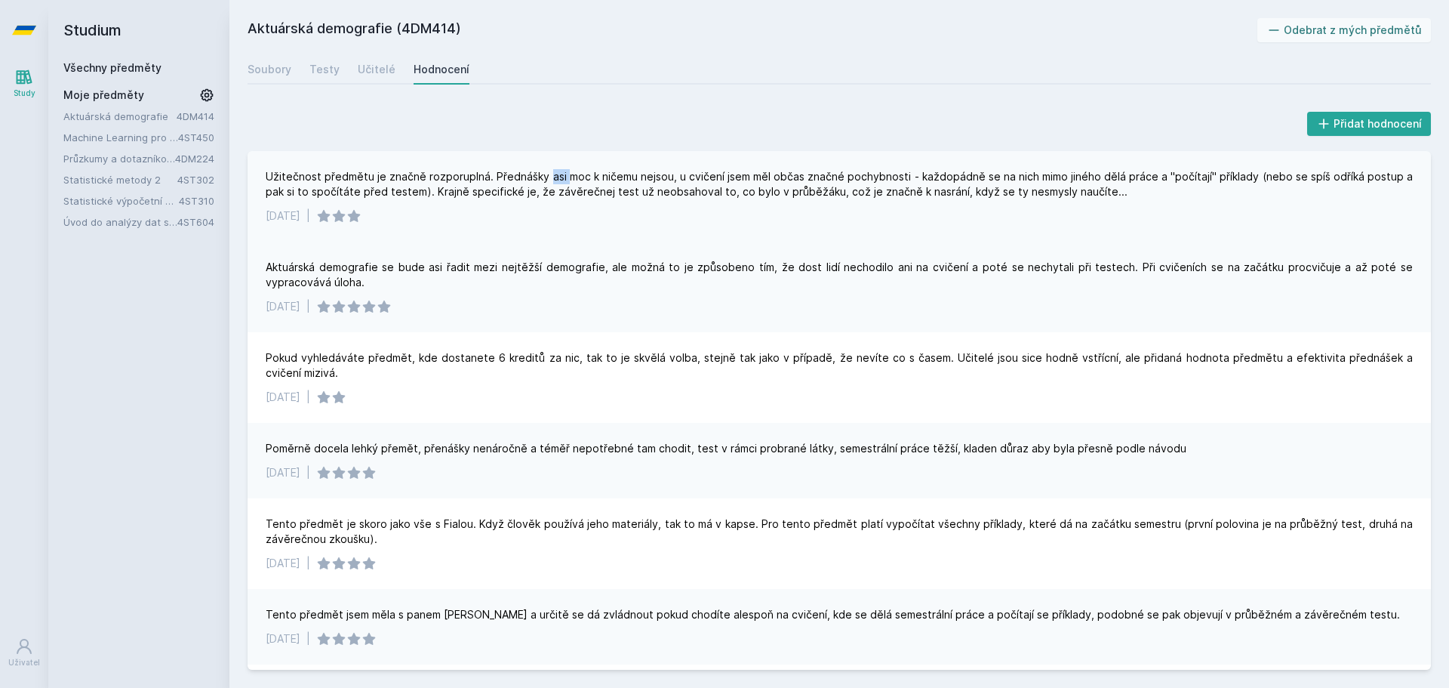
click at [547, 169] on div "Užitečnost předmětu je značně rozporuplná. Přednášky asi moc k ničemu nejsou, u…" at bounding box center [839, 184] width 1147 height 30
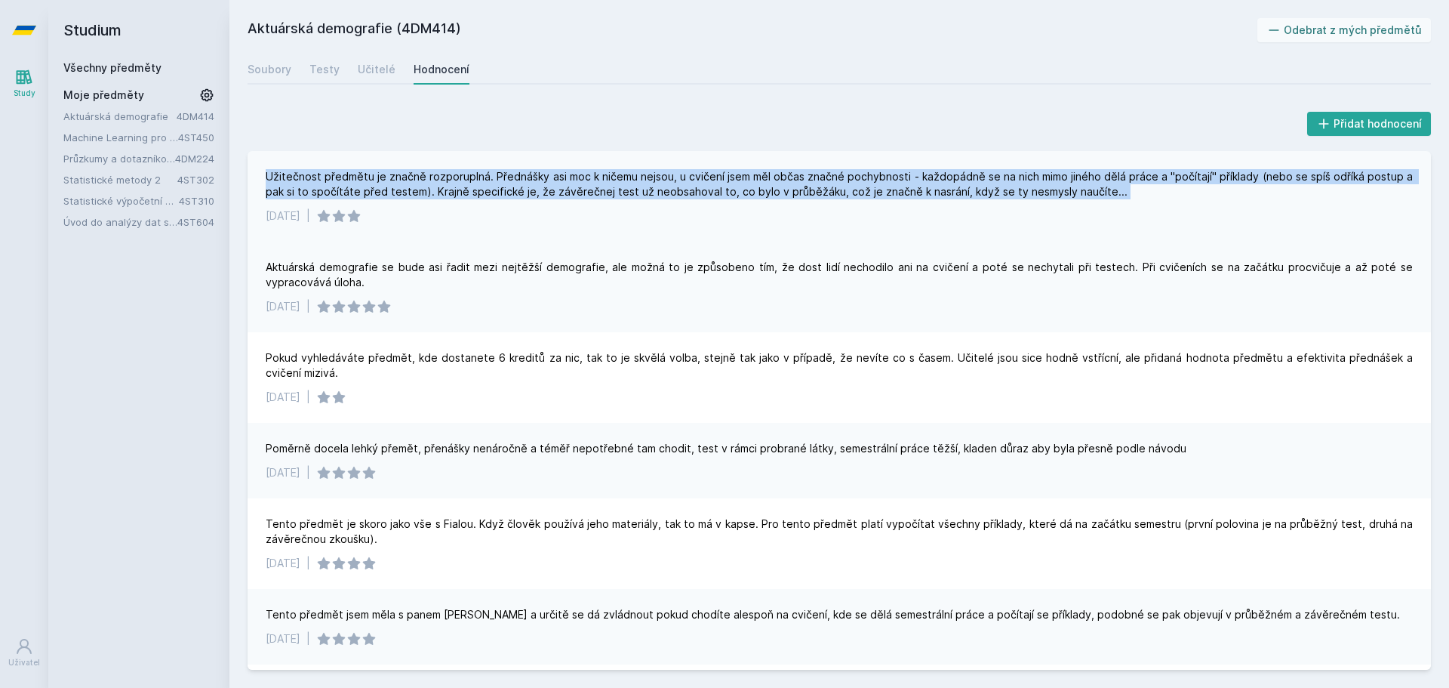
click at [547, 169] on div "Užitečnost předmětu je značně rozporuplná. Přednášky asi moc k ničemu nejsou, u…" at bounding box center [839, 184] width 1147 height 30
click at [550, 177] on div "Užitečnost předmětu je značně rozporuplná. Přednášky asi moc k ničemu nejsou, u…" at bounding box center [839, 184] width 1147 height 30
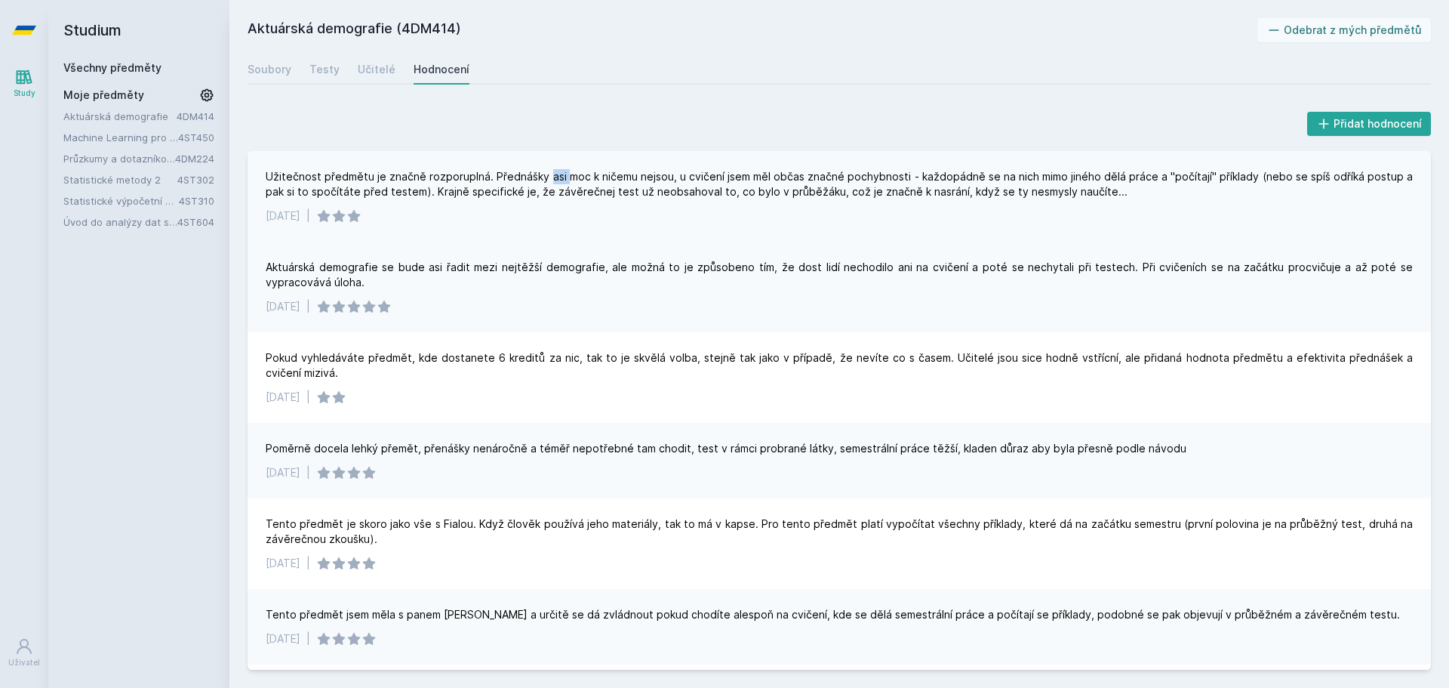
click at [550, 177] on div "Užitečnost předmětu je značně rozporuplná. Přednášky asi moc k ničemu nejsou, u…" at bounding box center [839, 184] width 1147 height 30
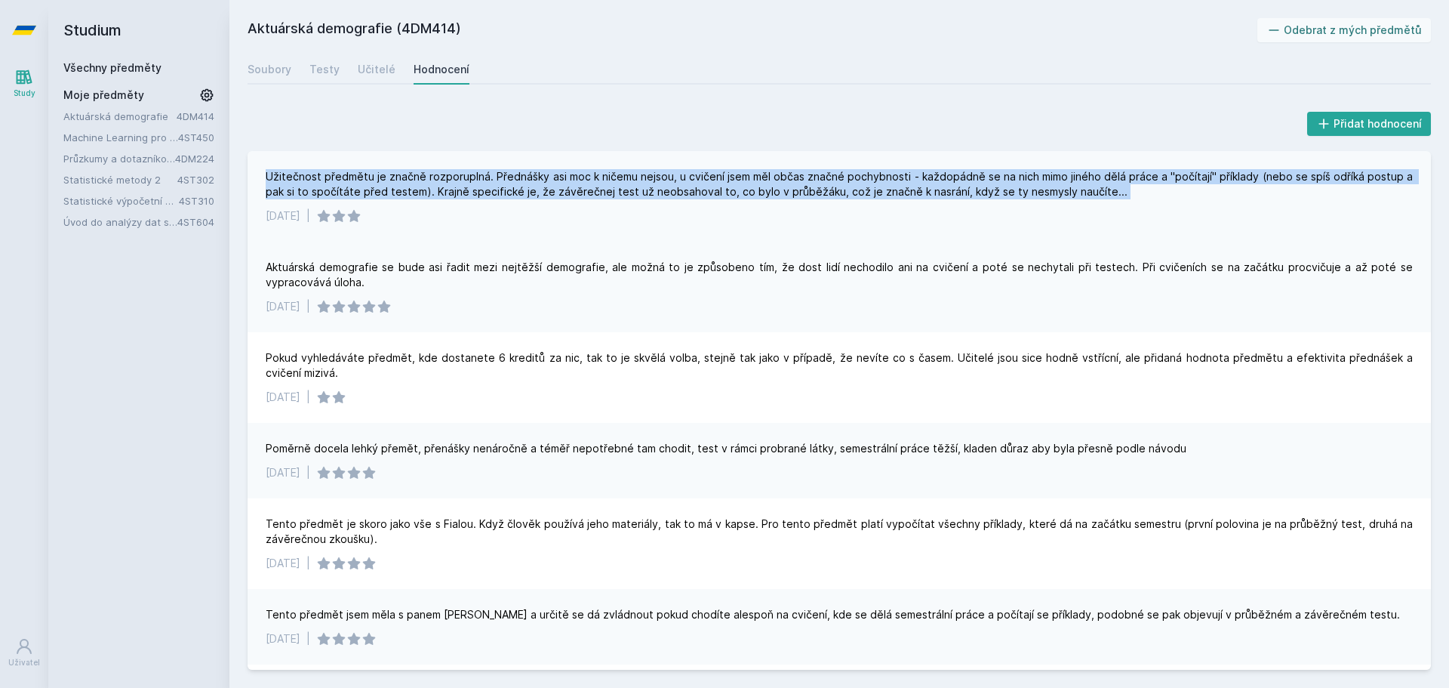
click at [550, 177] on div "Užitečnost předmětu je značně rozporuplná. Přednášky asi moc k ničemu nejsou, u…" at bounding box center [839, 184] width 1147 height 30
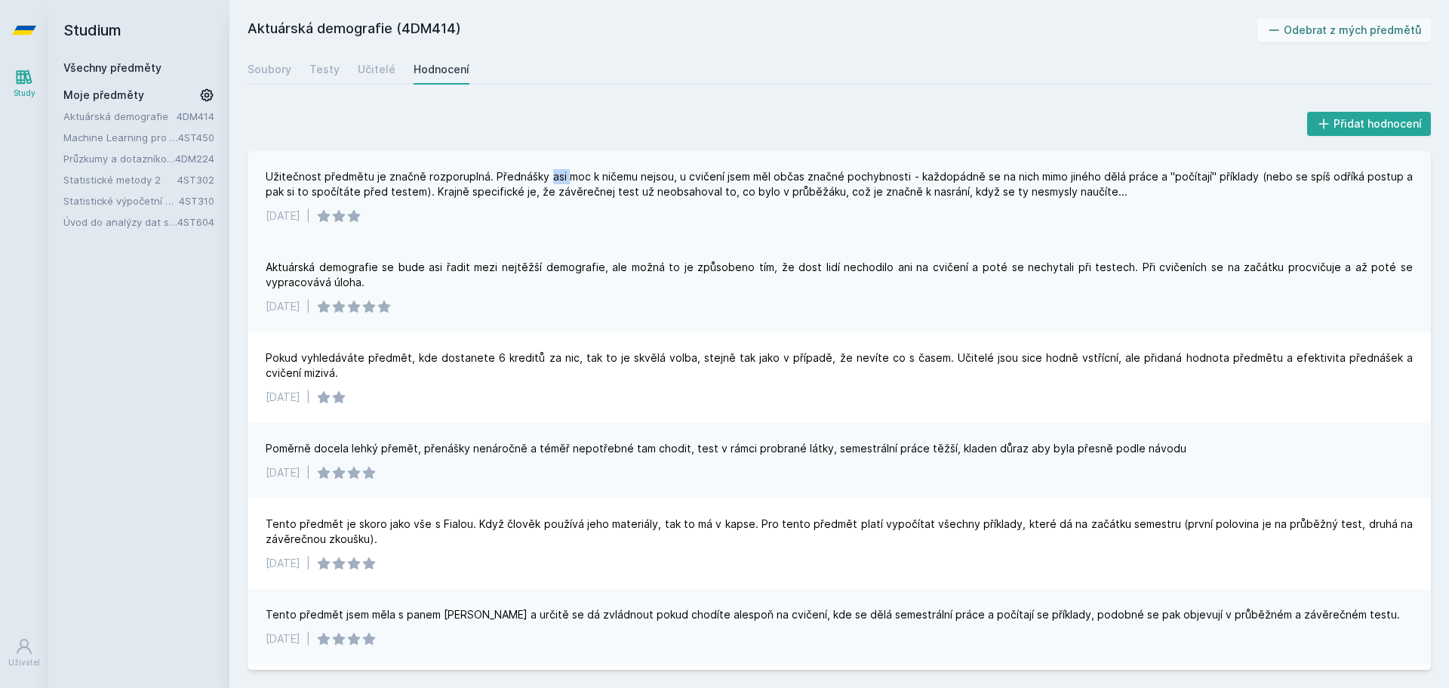
click at [550, 177] on div "Užitečnost předmětu je značně rozporuplná. Přednášky asi moc k ničemu nejsou, u…" at bounding box center [839, 184] width 1147 height 30
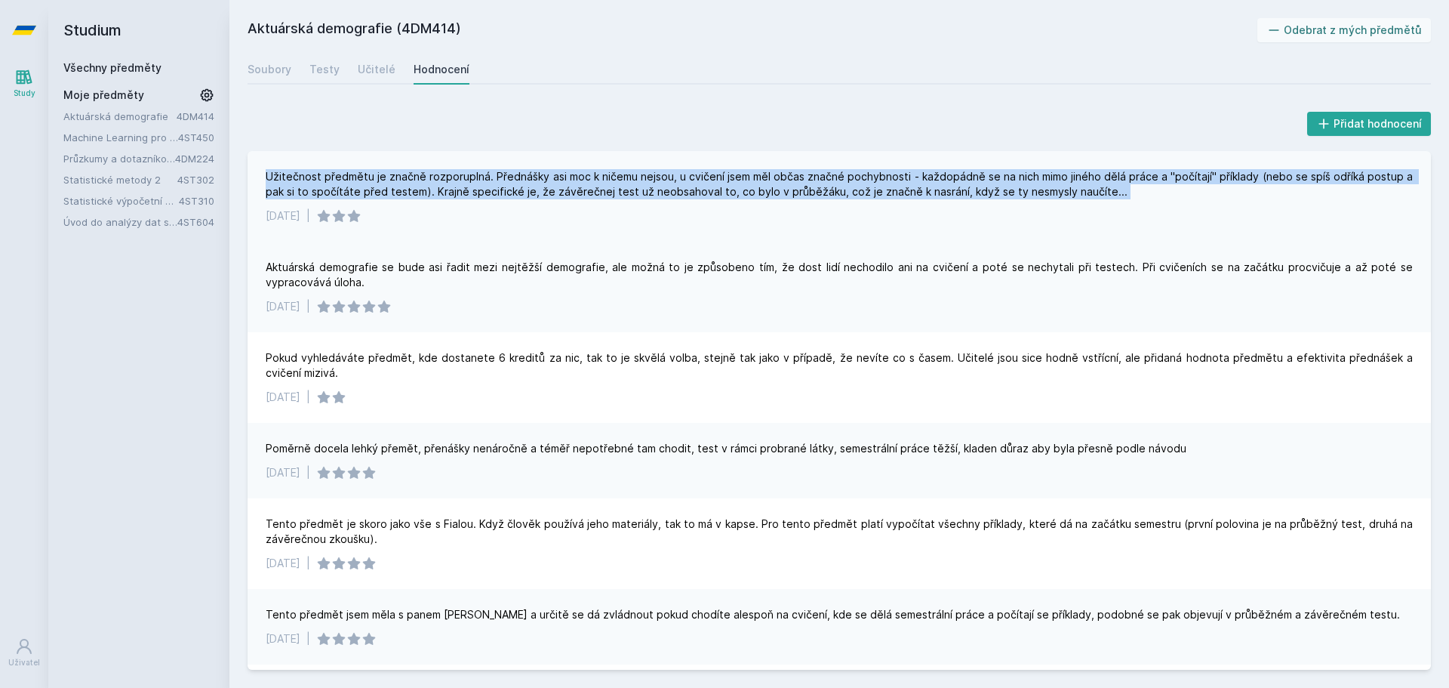
click at [550, 177] on div "Užitečnost předmětu je značně rozporuplná. Přednášky asi moc k ničemu nejsou, u…" at bounding box center [839, 184] width 1147 height 30
